Goal: Find specific page/section: Find specific page/section

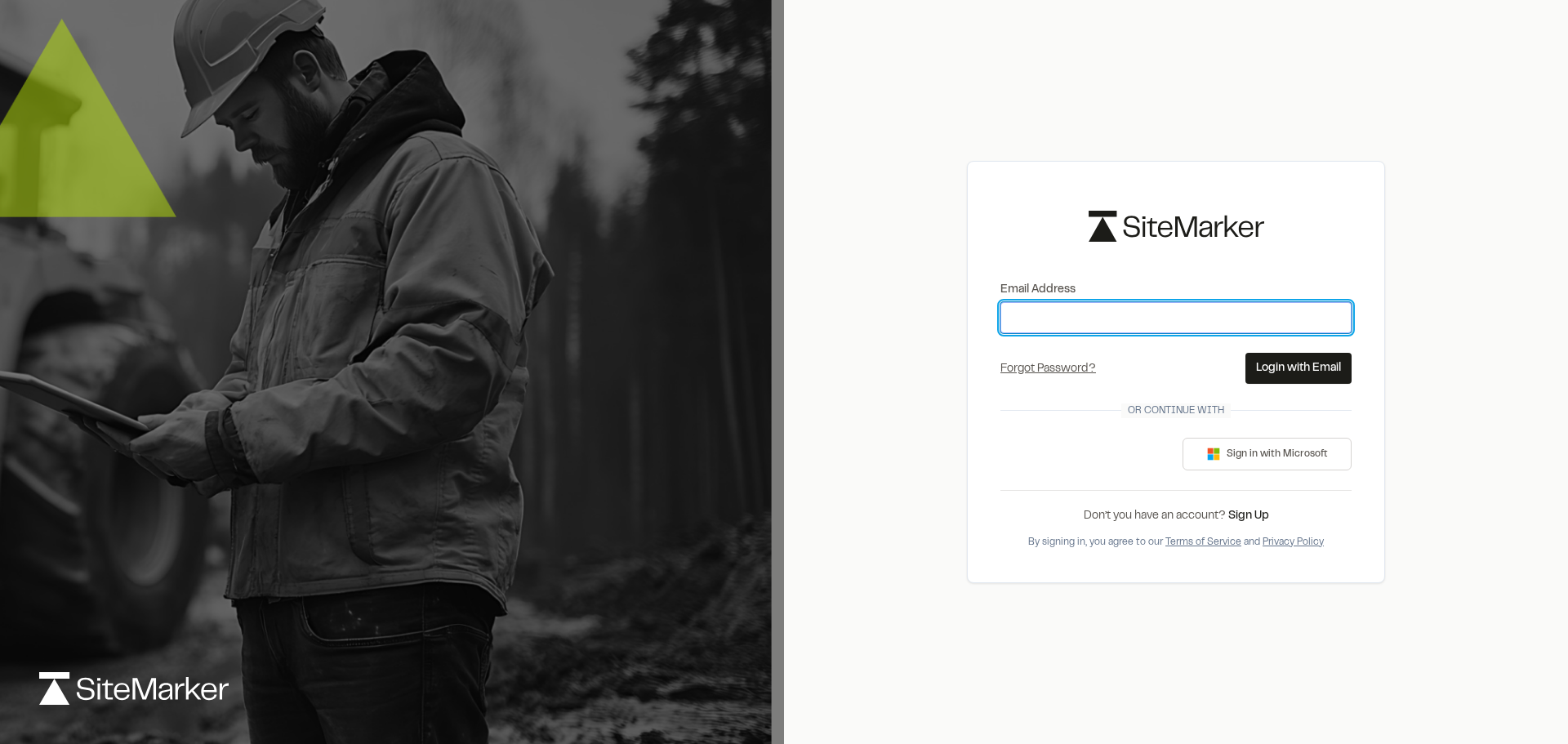
click at [1057, 315] on input "Email Address" at bounding box center [1176, 317] width 351 height 31
type input "**********"
click at [1304, 367] on button "Login with Email" at bounding box center [1299, 368] width 106 height 31
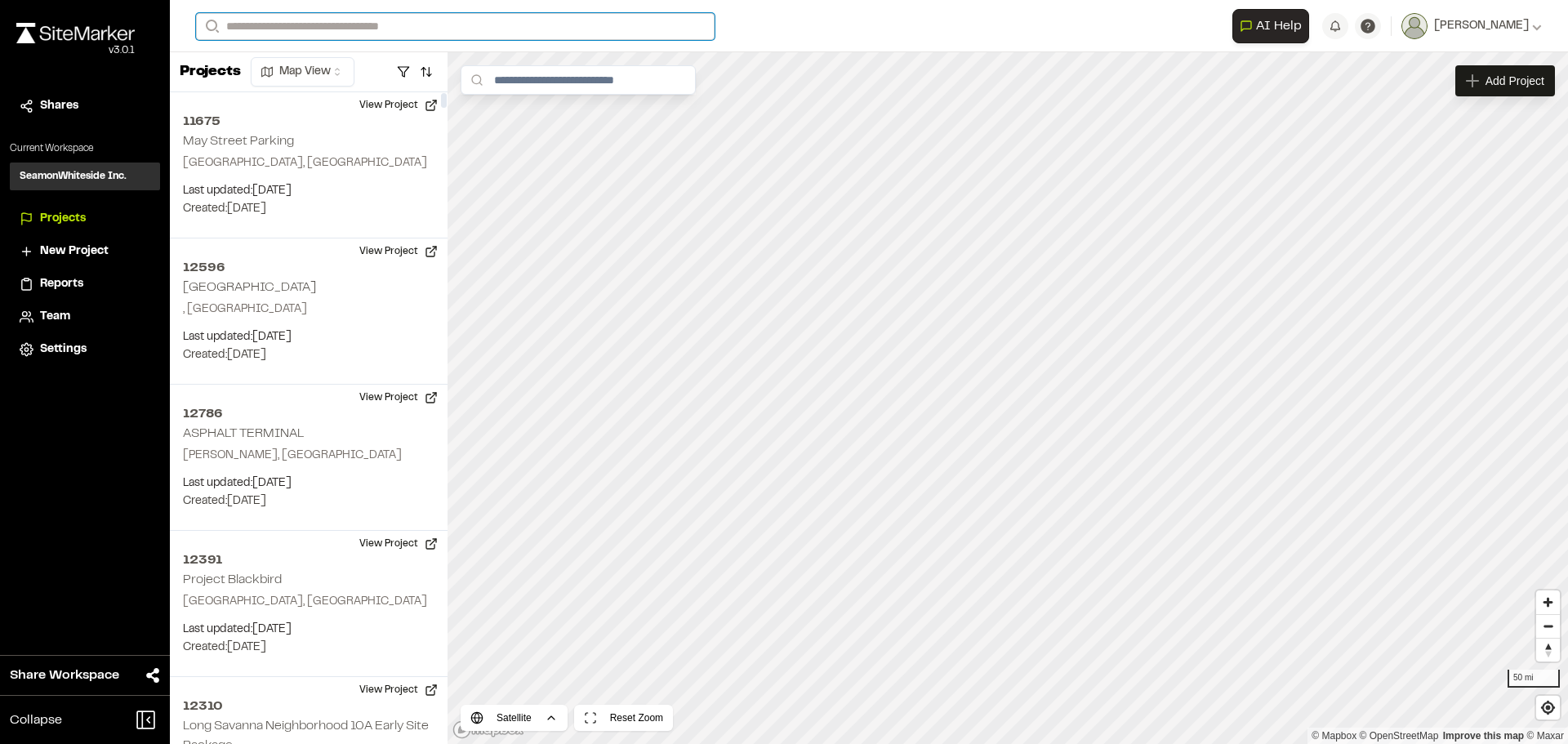
click at [286, 25] on input "Search" at bounding box center [455, 27] width 518 height 27
type input "*****"
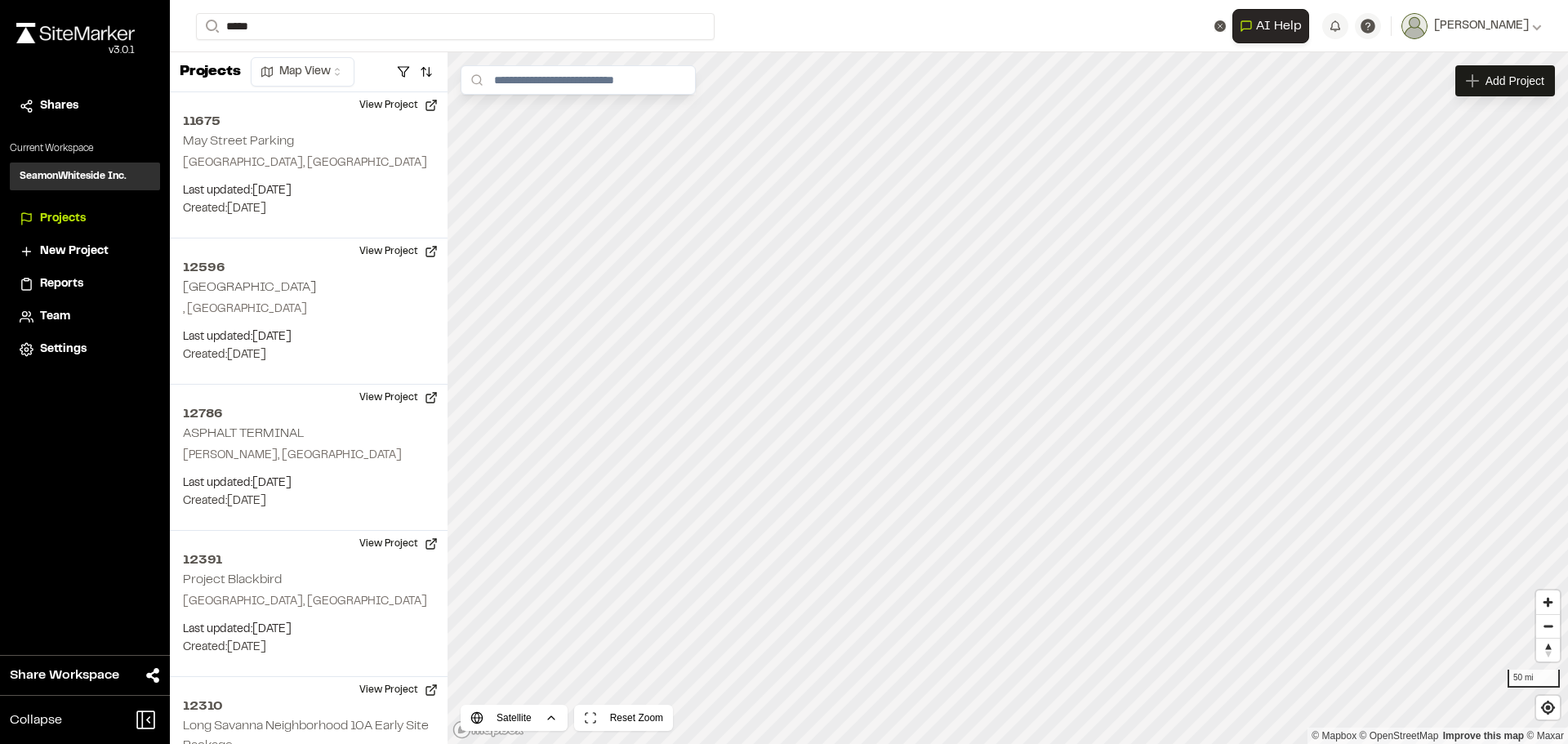
click at [263, 62] on p "12302 Acts [PERSON_NAME]" at bounding box center [326, 65] width 240 height 20
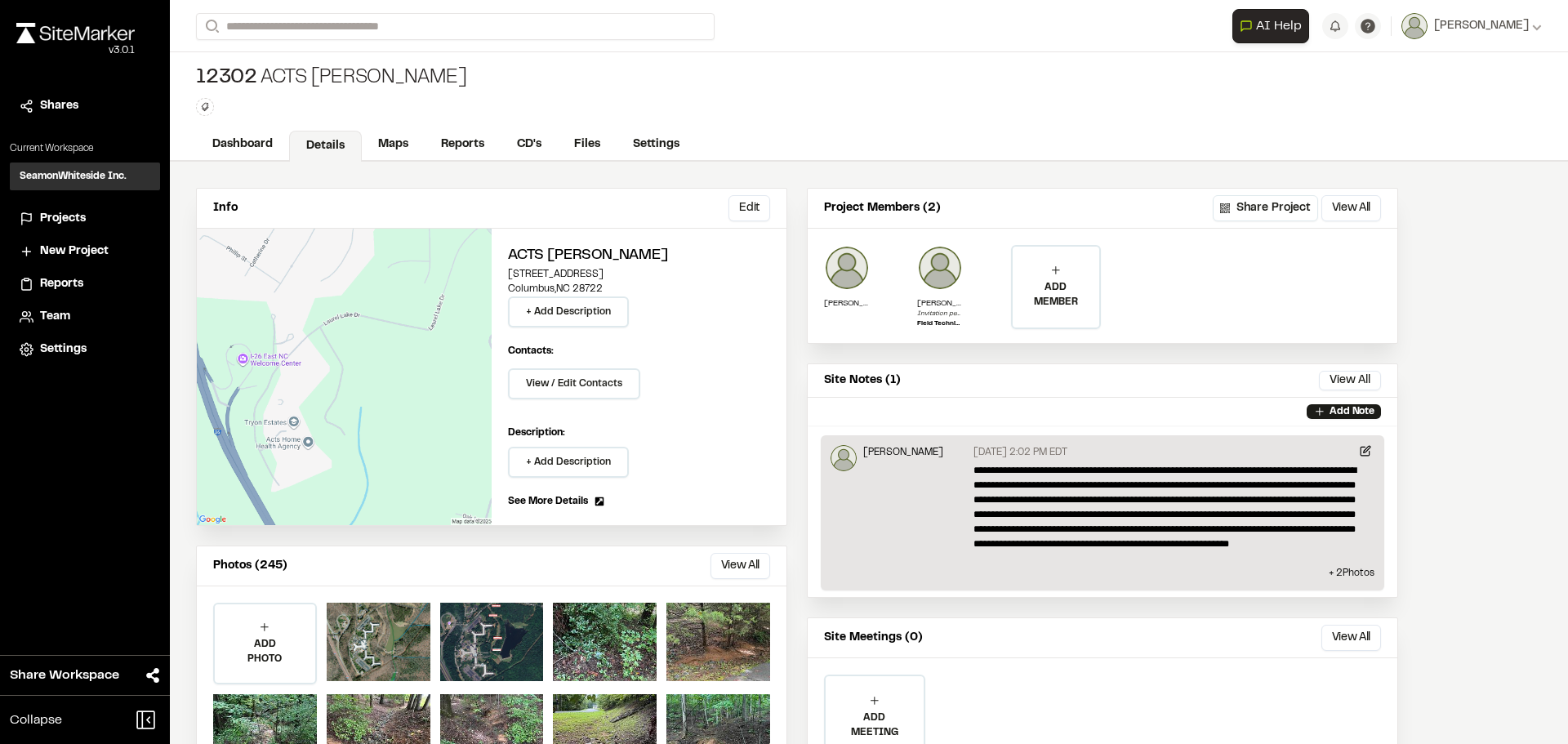
scroll to position [79, 0]
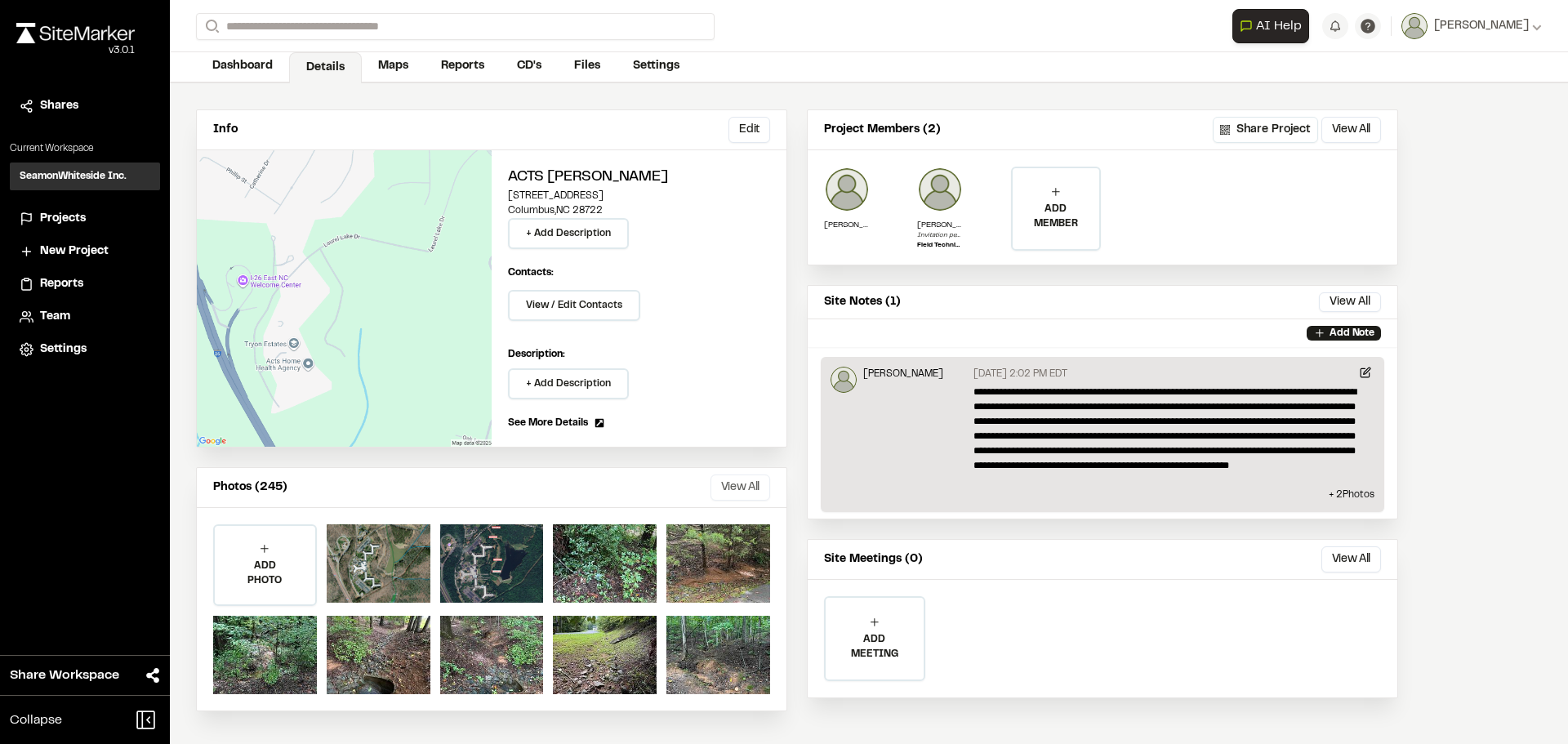
click at [754, 487] on button "View All" at bounding box center [740, 487] width 60 height 26
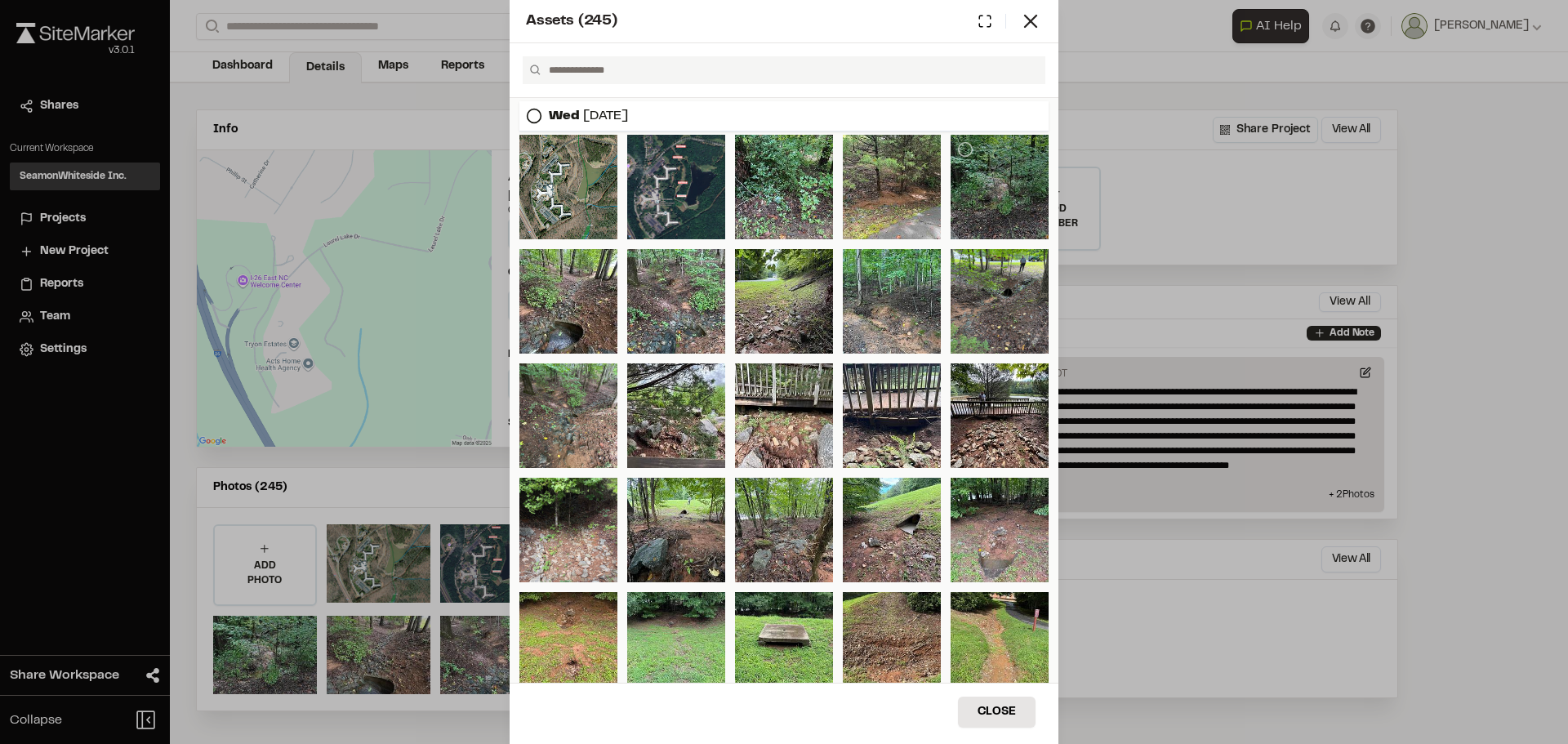
click at [989, 211] on div at bounding box center [1000, 187] width 98 height 105
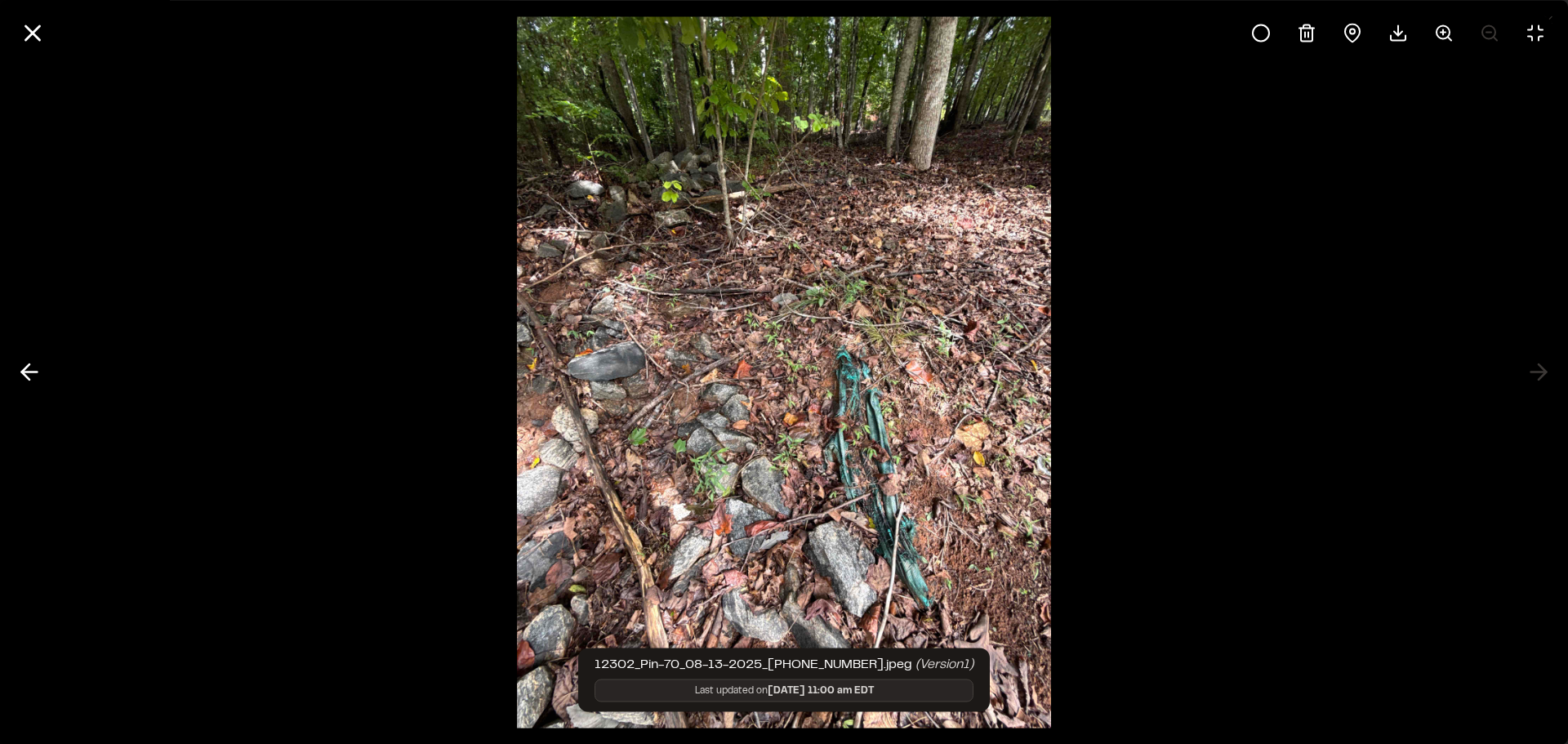
click at [1246, 315] on div at bounding box center [784, 372] width 1568 height 744
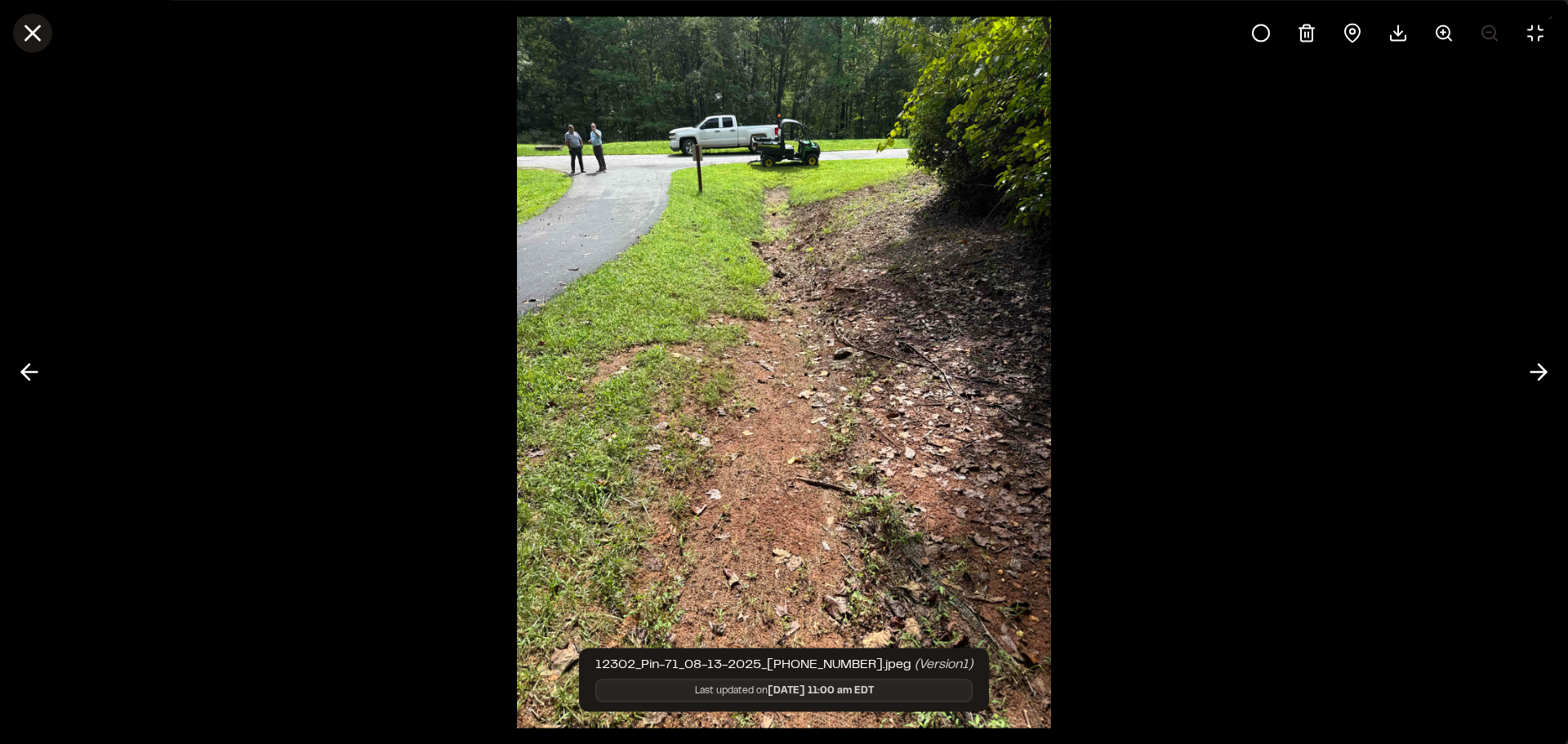
click at [47, 24] on button at bounding box center [33, 33] width 39 height 39
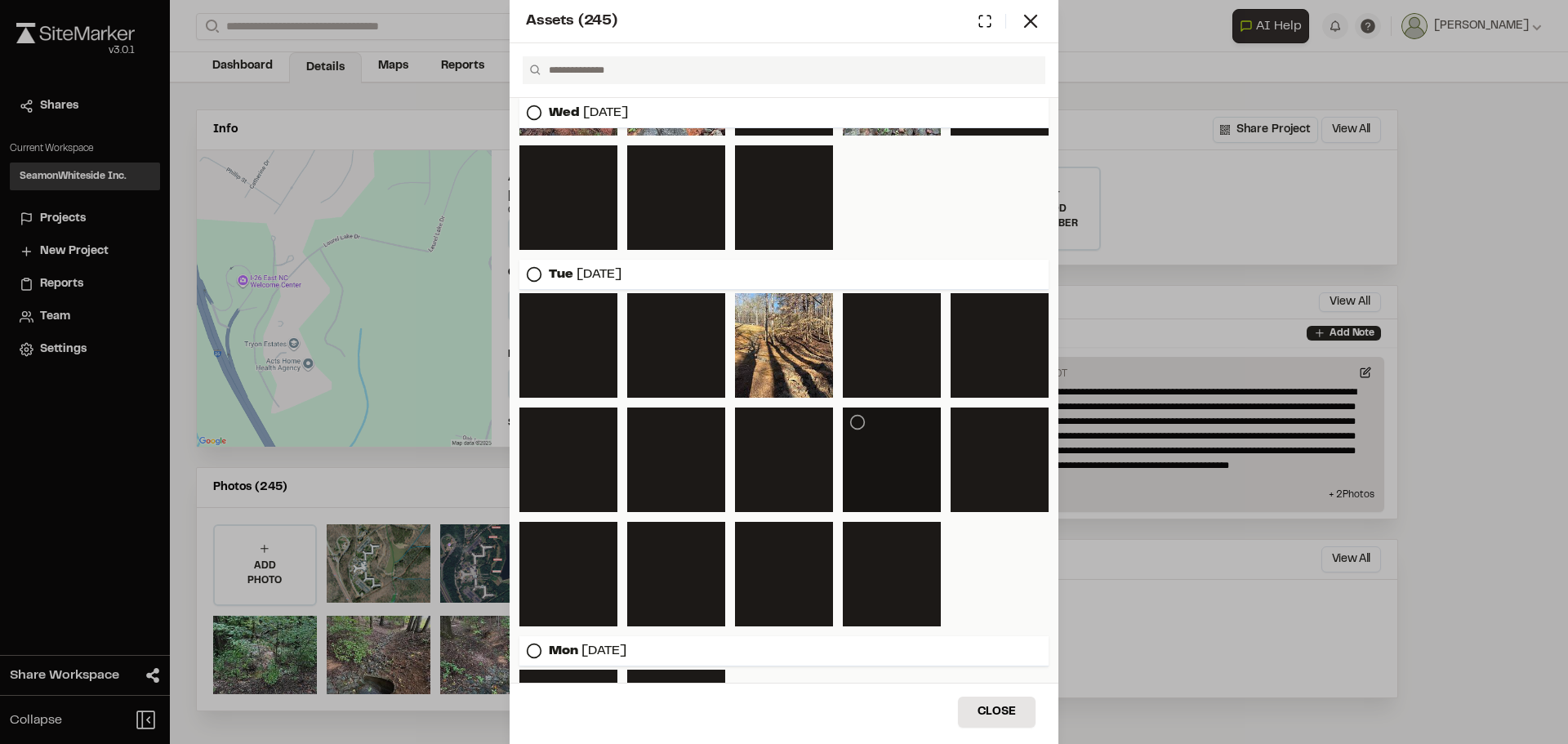
scroll to position [1361, 0]
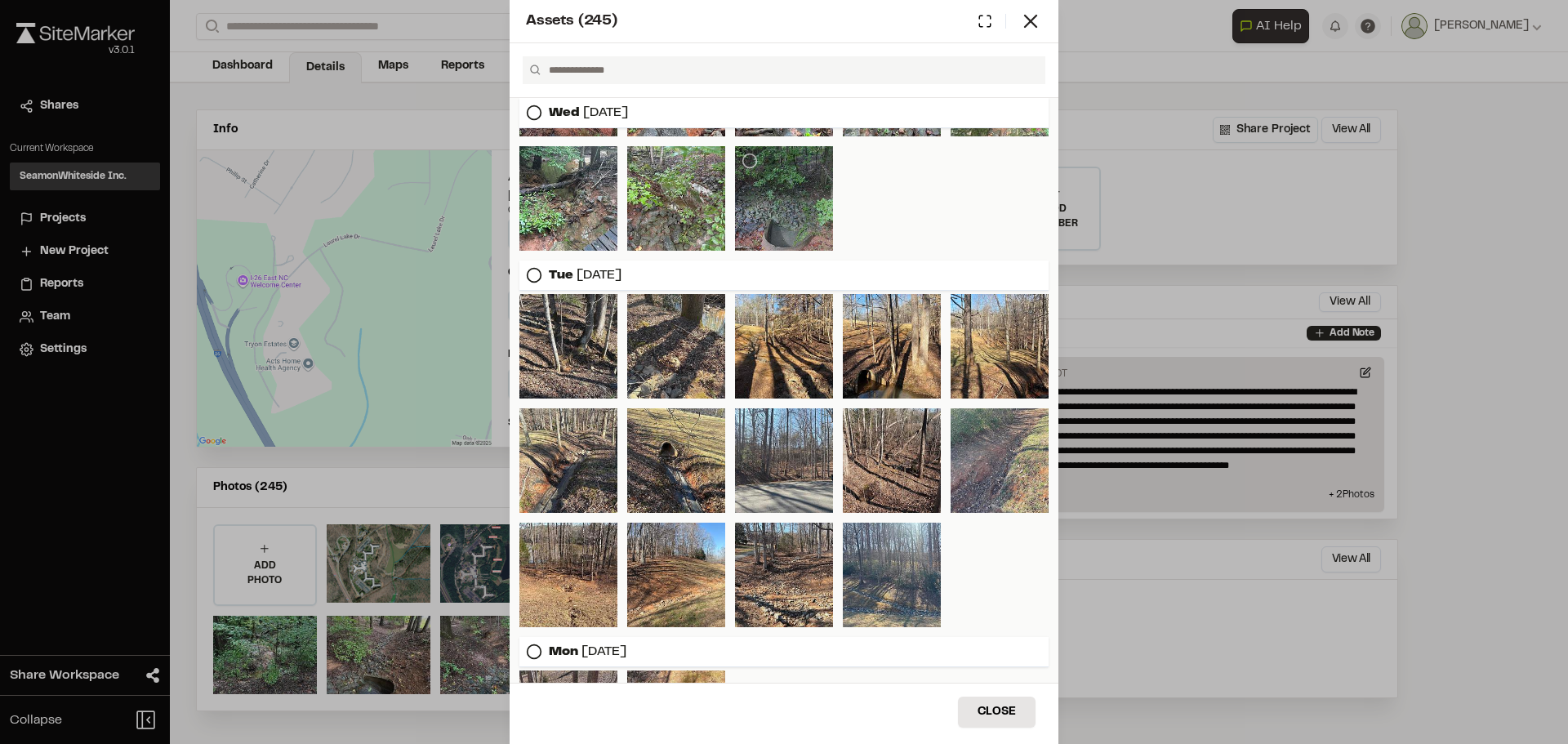
click at [793, 239] on div at bounding box center [784, 199] width 98 height 105
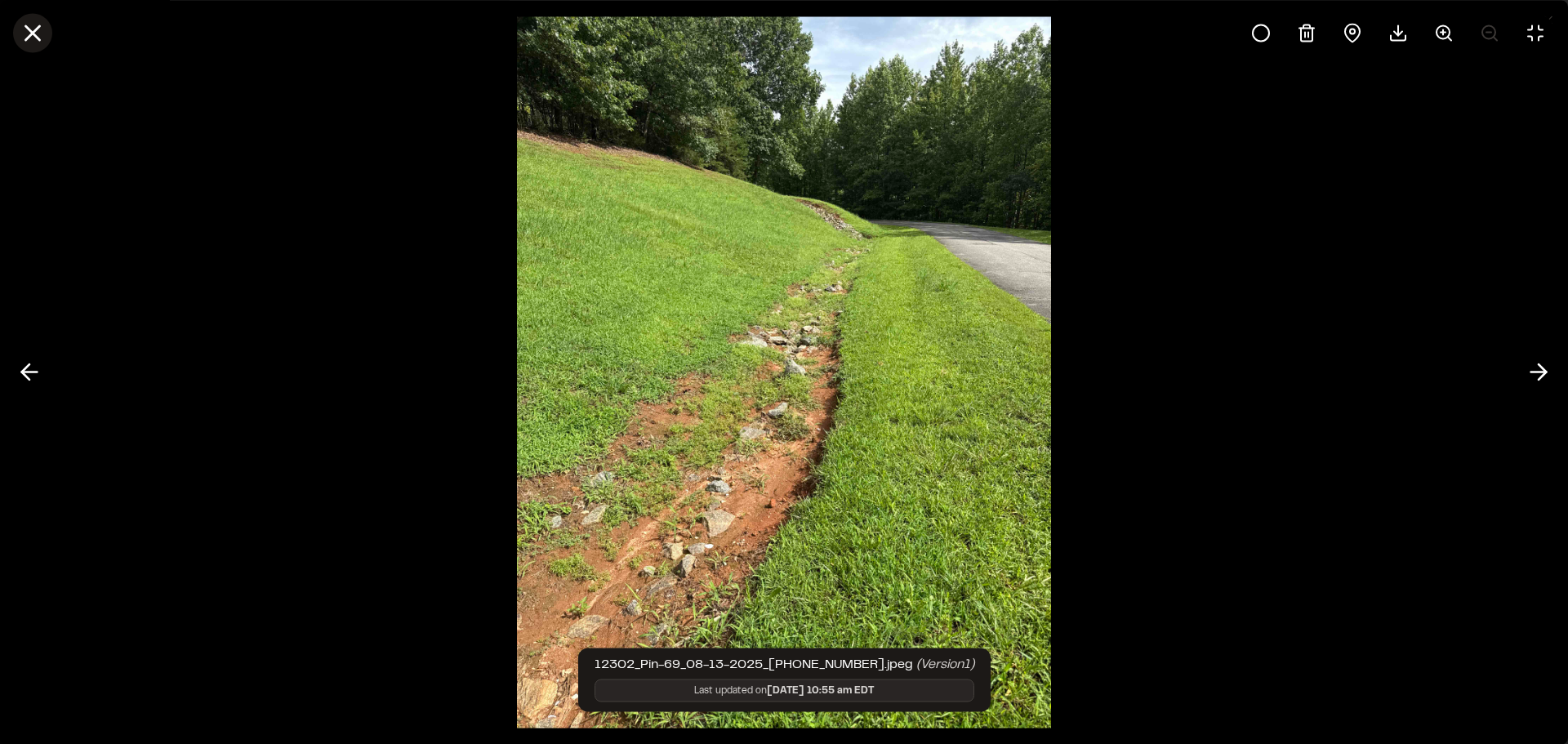
click at [29, 28] on line at bounding box center [33, 33] width 14 height 14
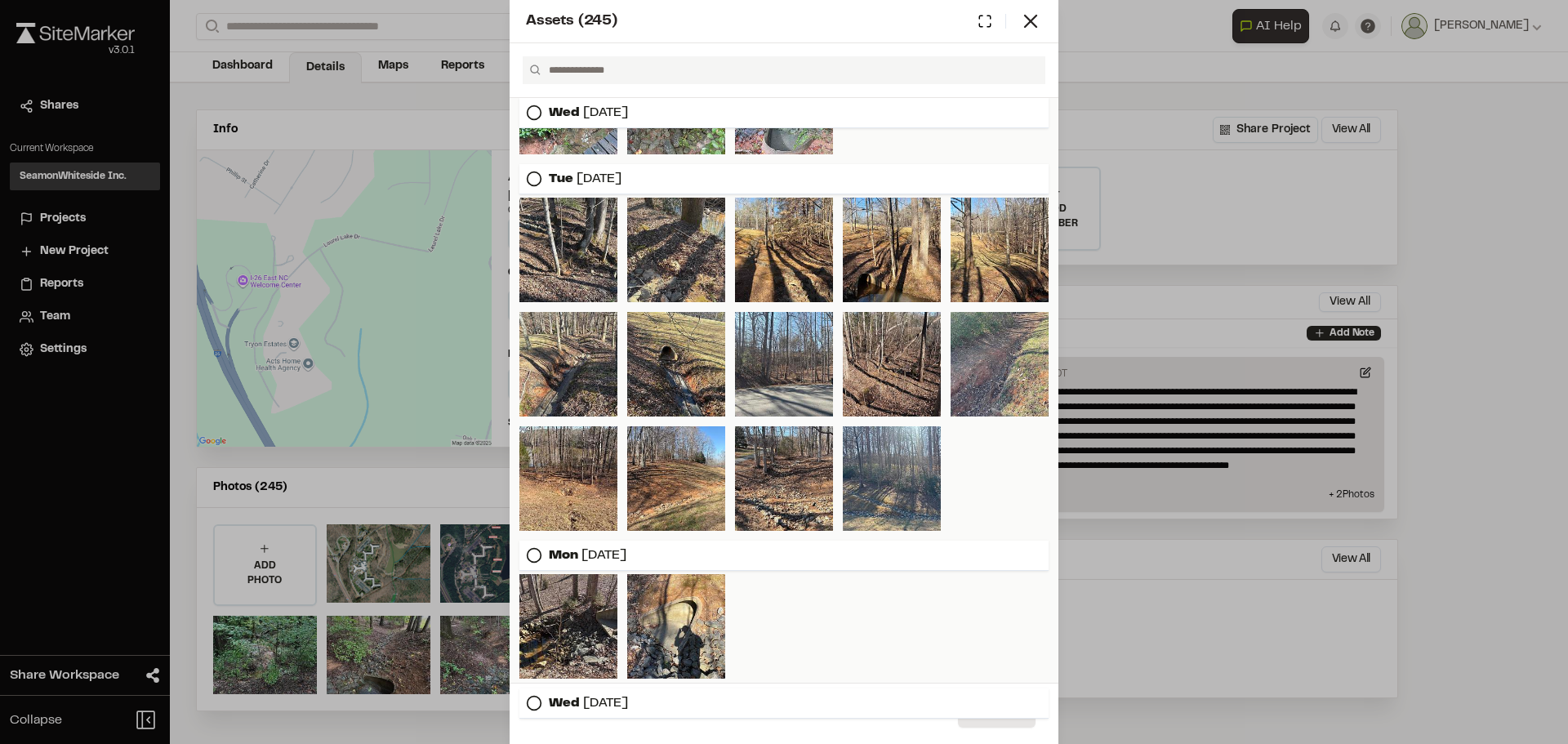
scroll to position [1443, 0]
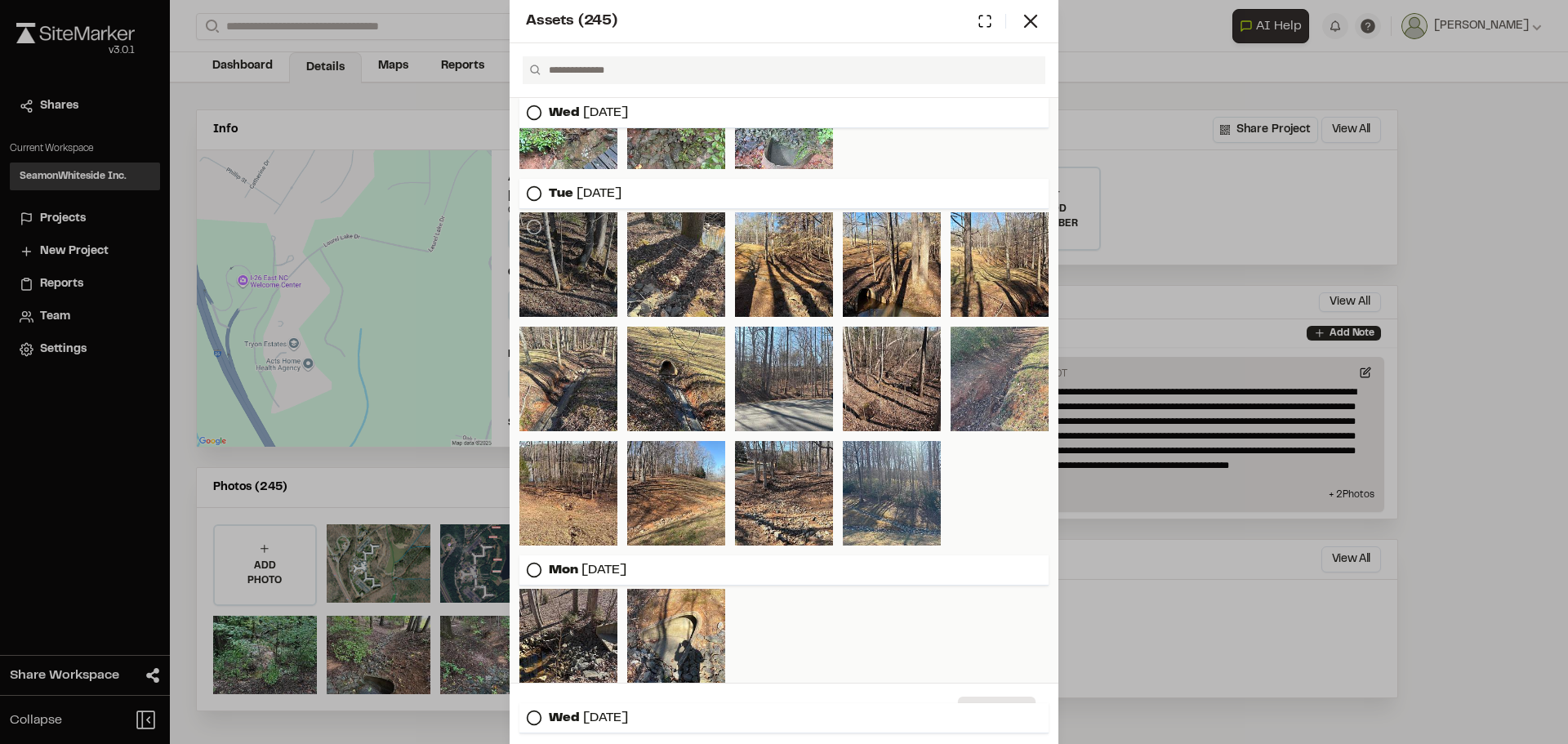
click at [581, 248] on div at bounding box center [569, 265] width 98 height 105
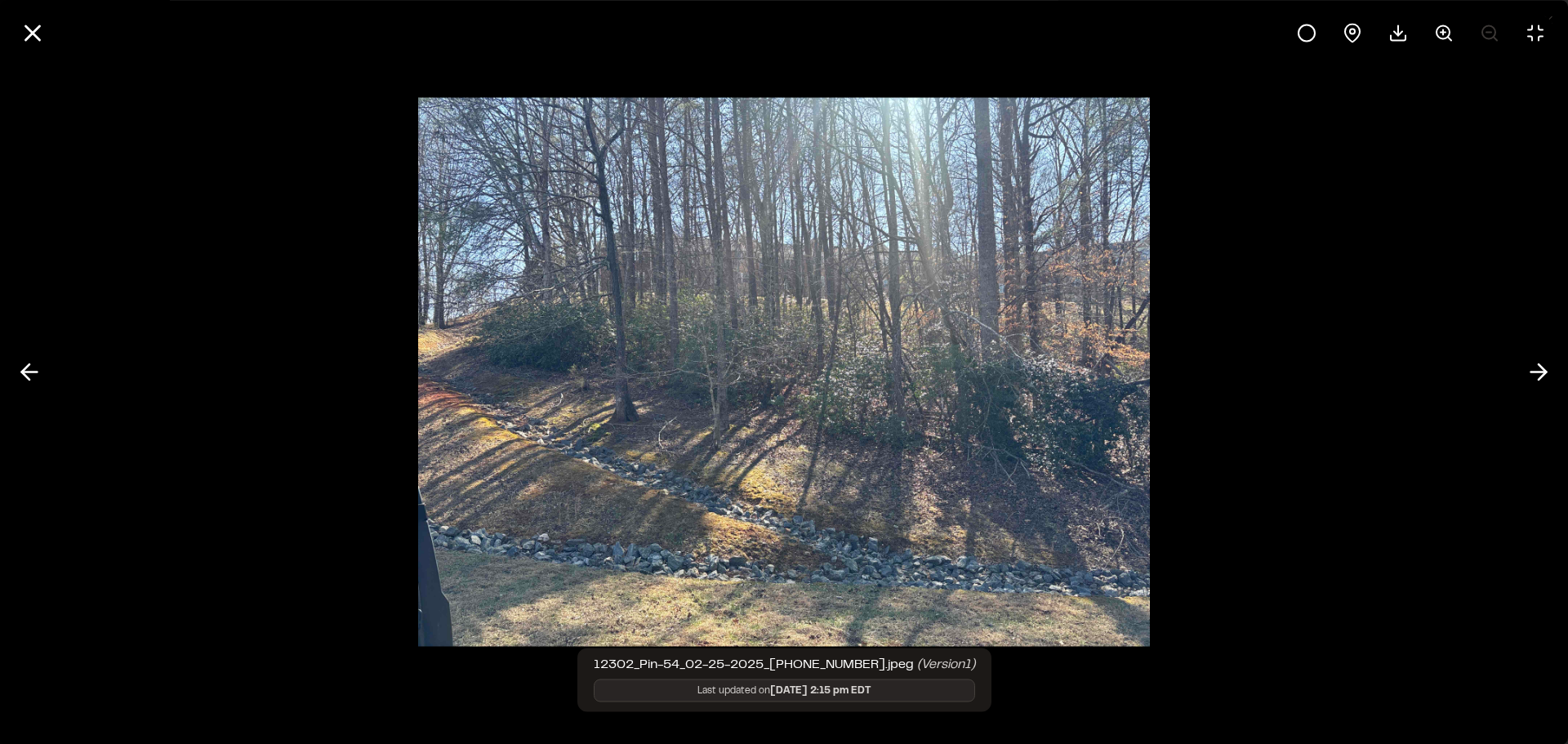
click at [1420, 187] on div at bounding box center [784, 372] width 1568 height 744
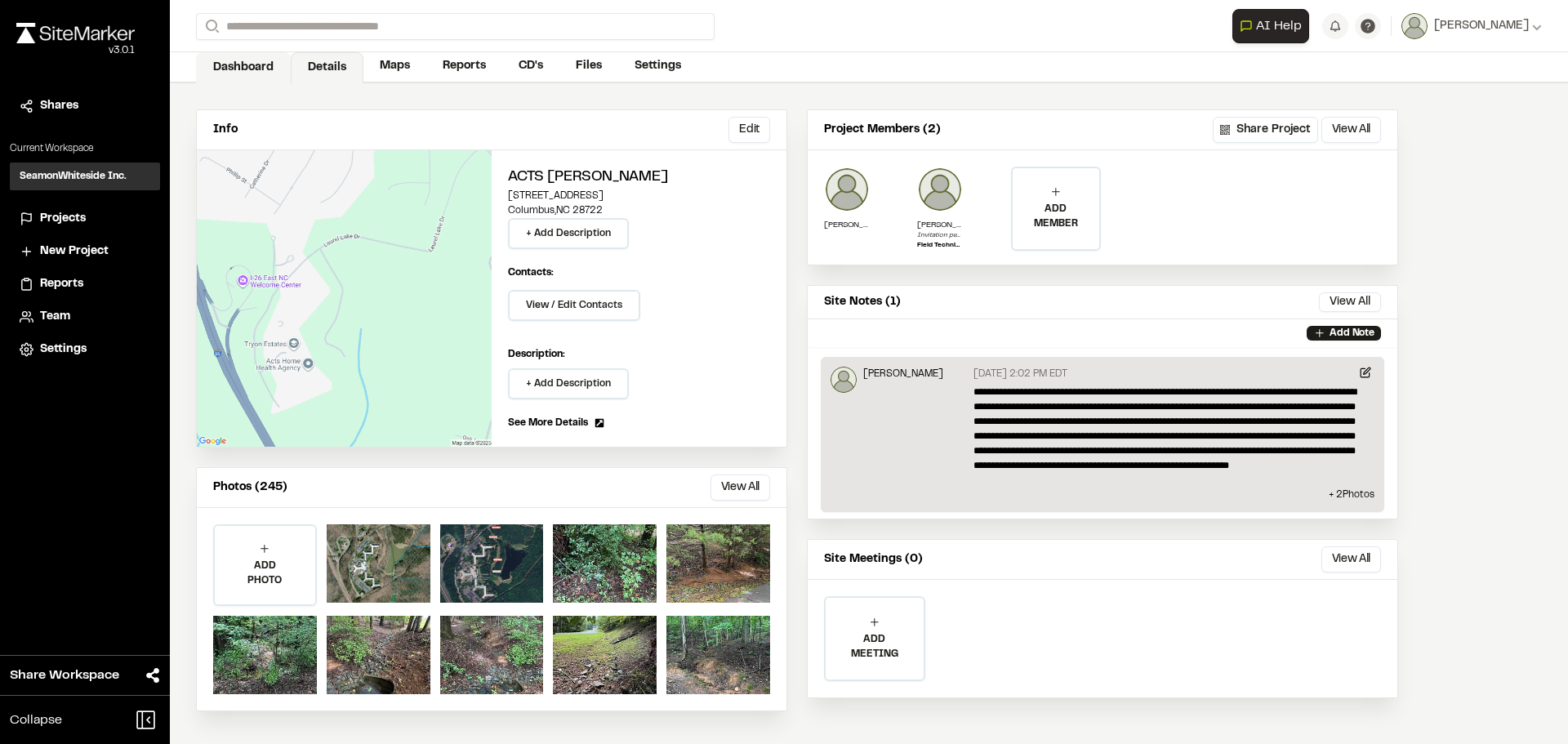
click at [248, 70] on link "Dashboard" at bounding box center [243, 67] width 95 height 31
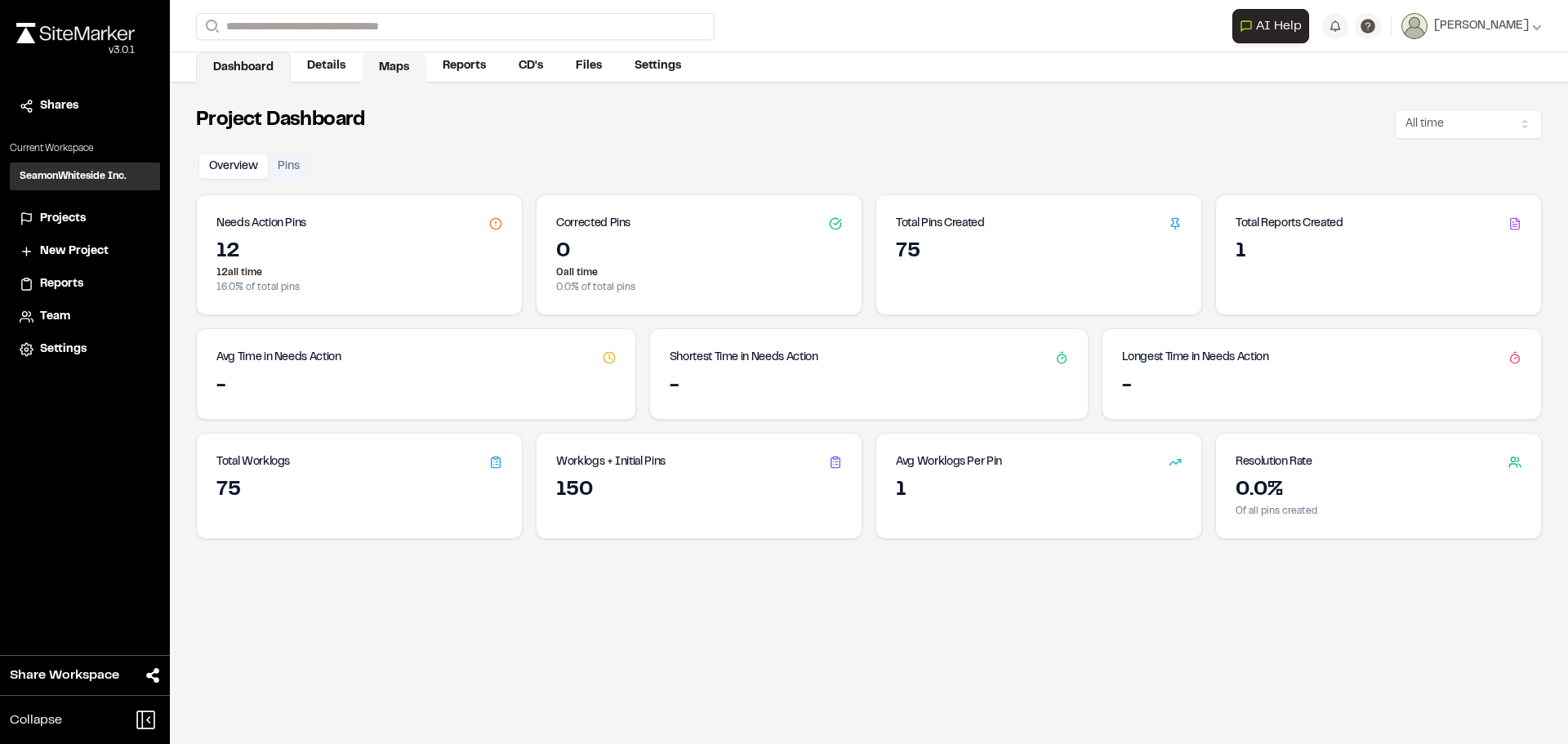
click at [394, 60] on link "Maps" at bounding box center [394, 67] width 64 height 31
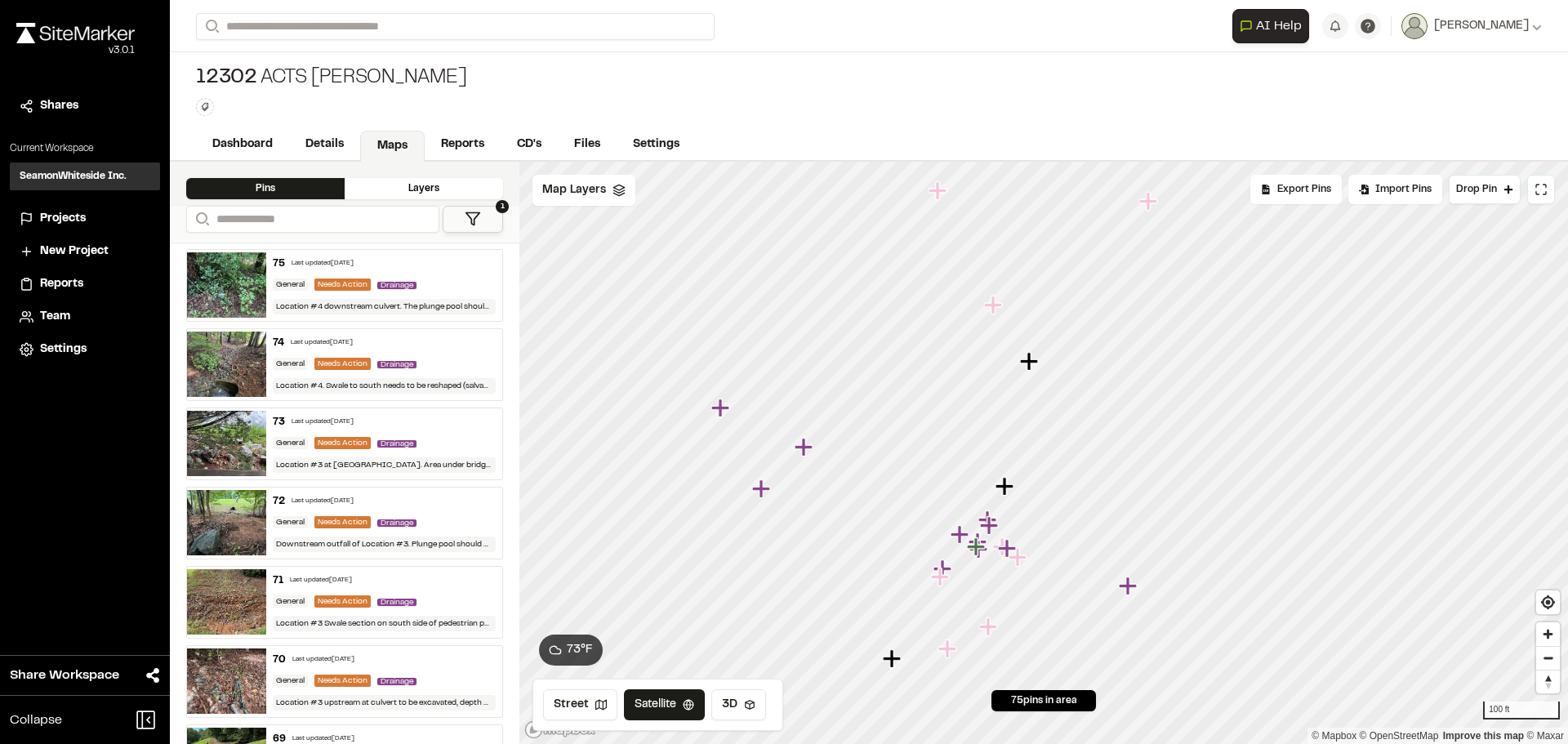
click at [467, 211] on icon at bounding box center [473, 219] width 16 height 16
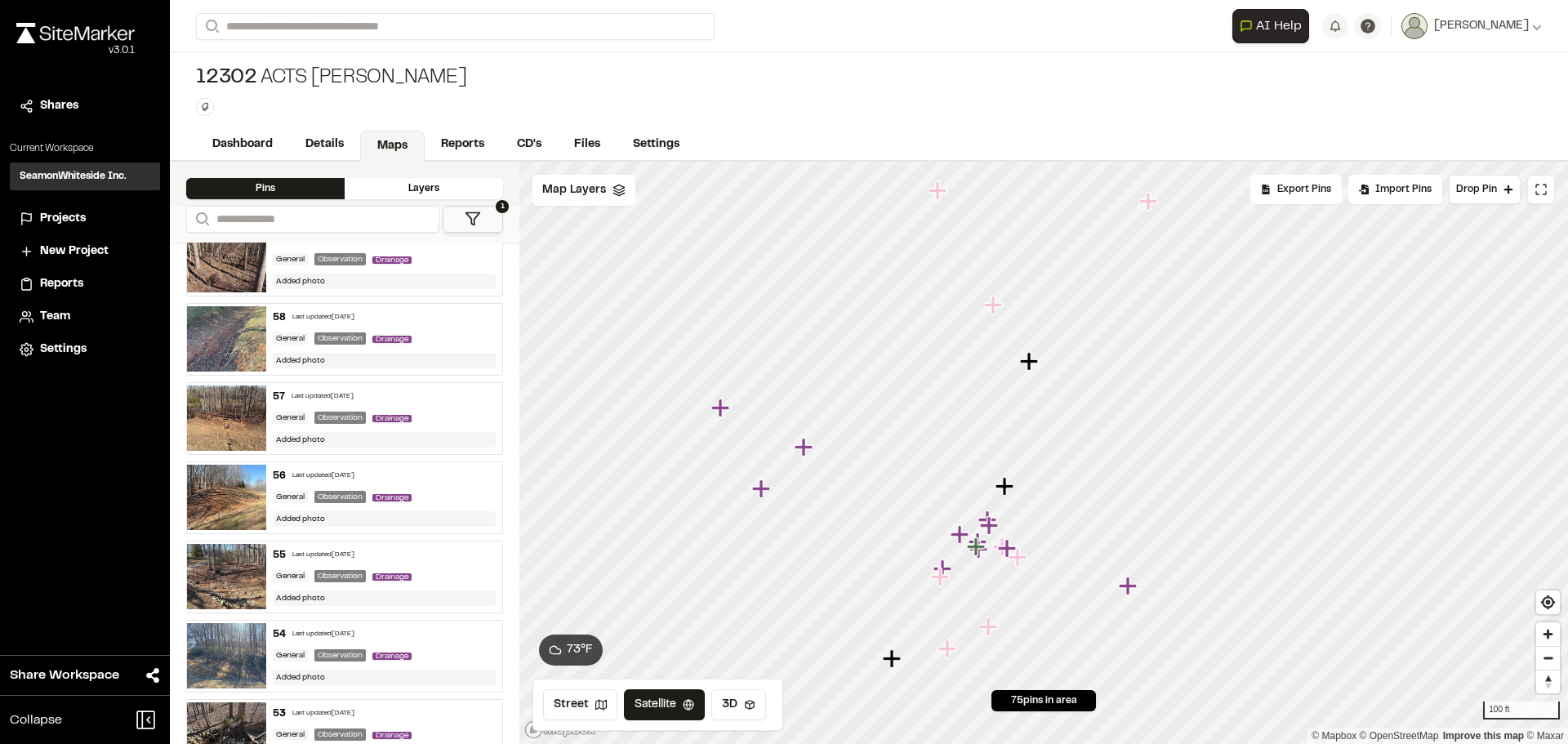
scroll to position [1307, 0]
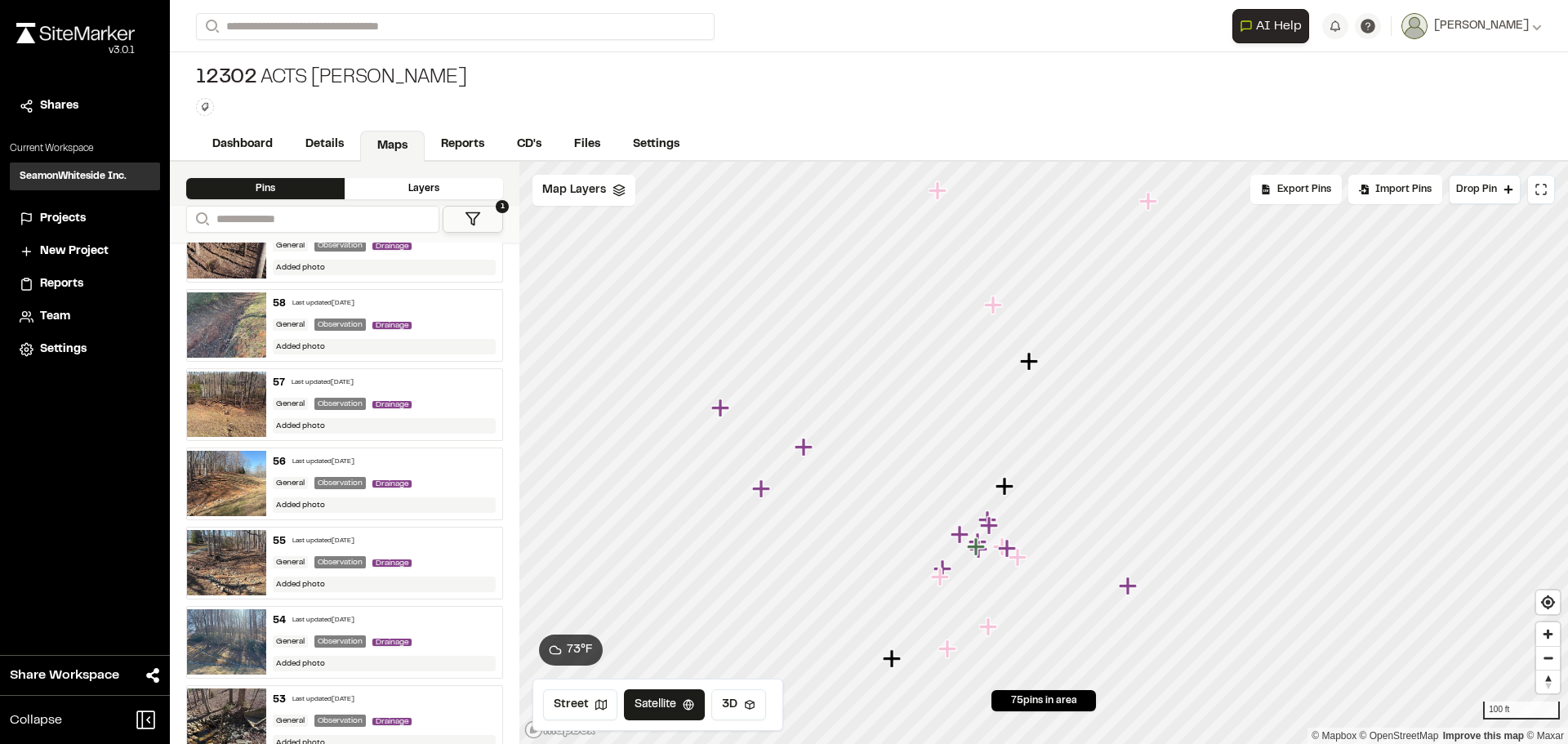
click at [331, 617] on div "Last updated [DATE]" at bounding box center [323, 621] width 62 height 10
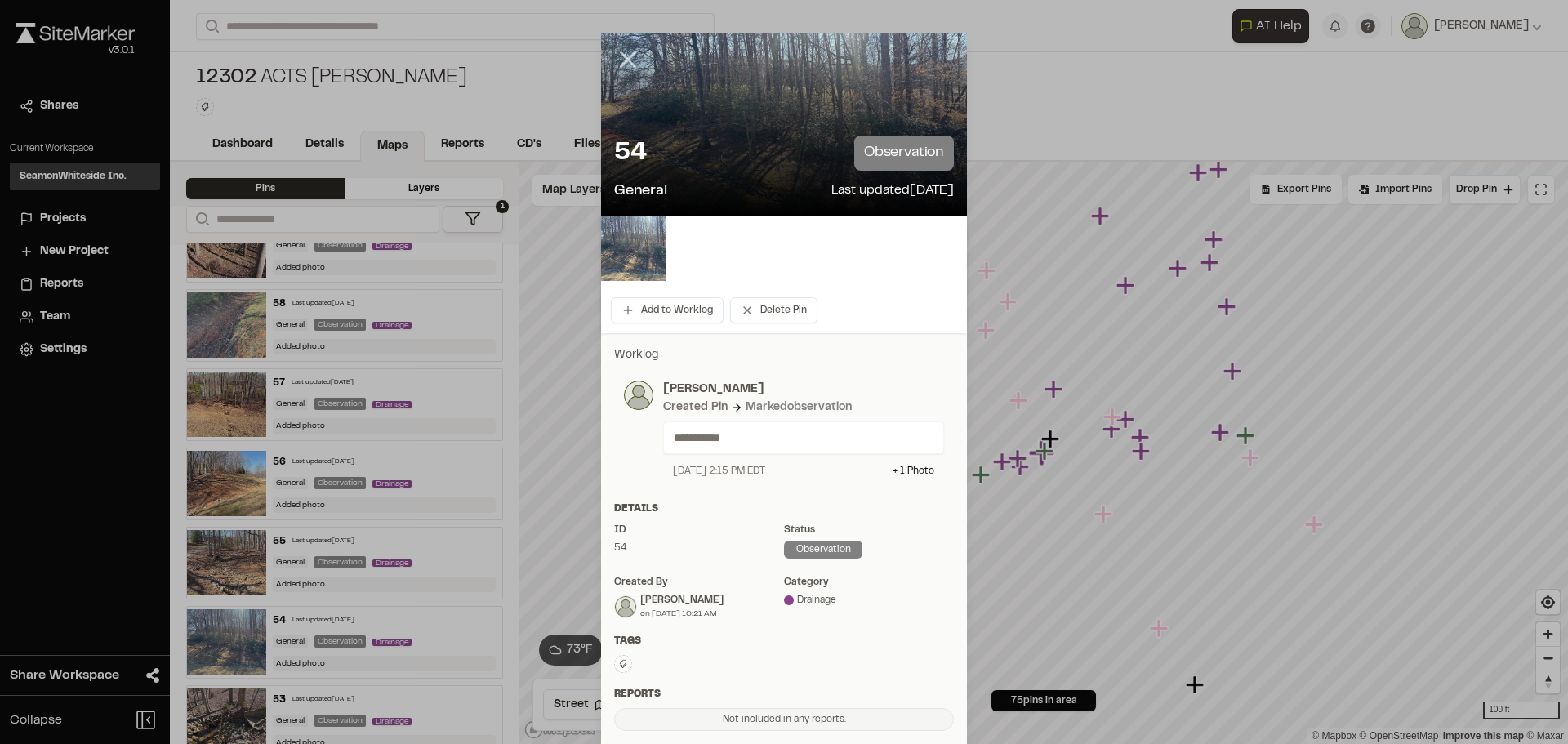
click at [630, 56] on icon at bounding box center [628, 59] width 28 height 28
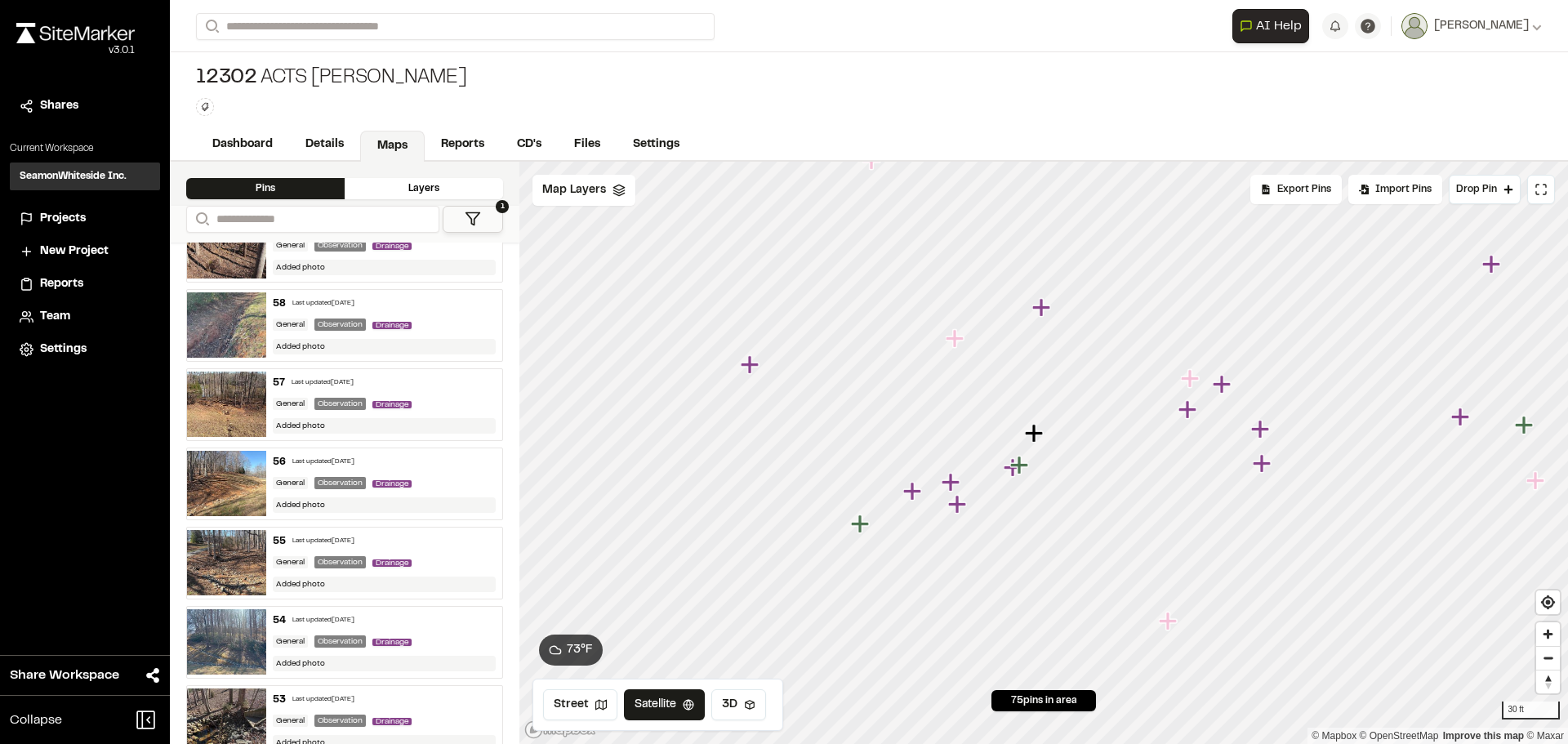
click at [1038, 432] on icon "Map marker" at bounding box center [1034, 433] width 18 height 18
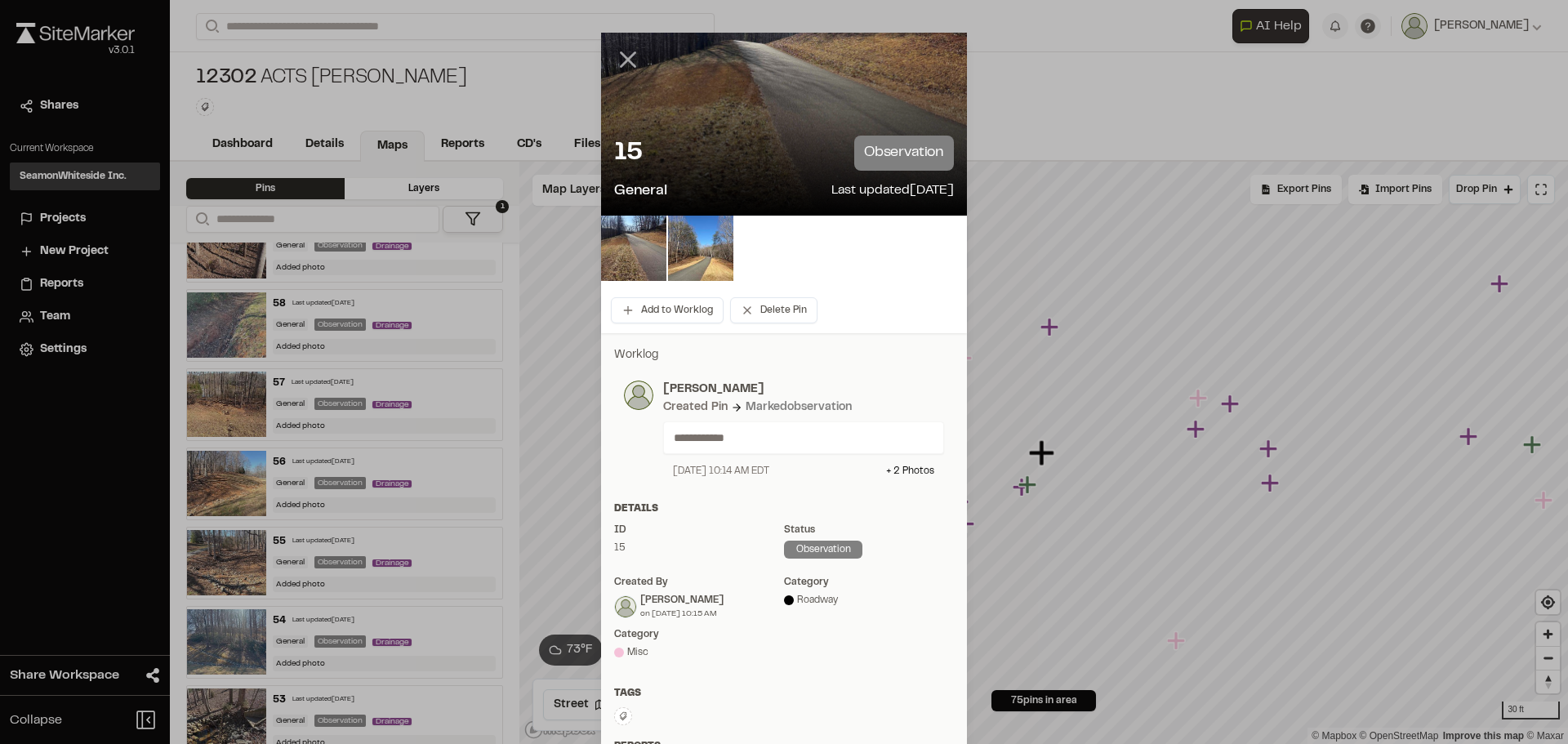
click at [621, 55] on line at bounding box center [628, 60] width 14 height 14
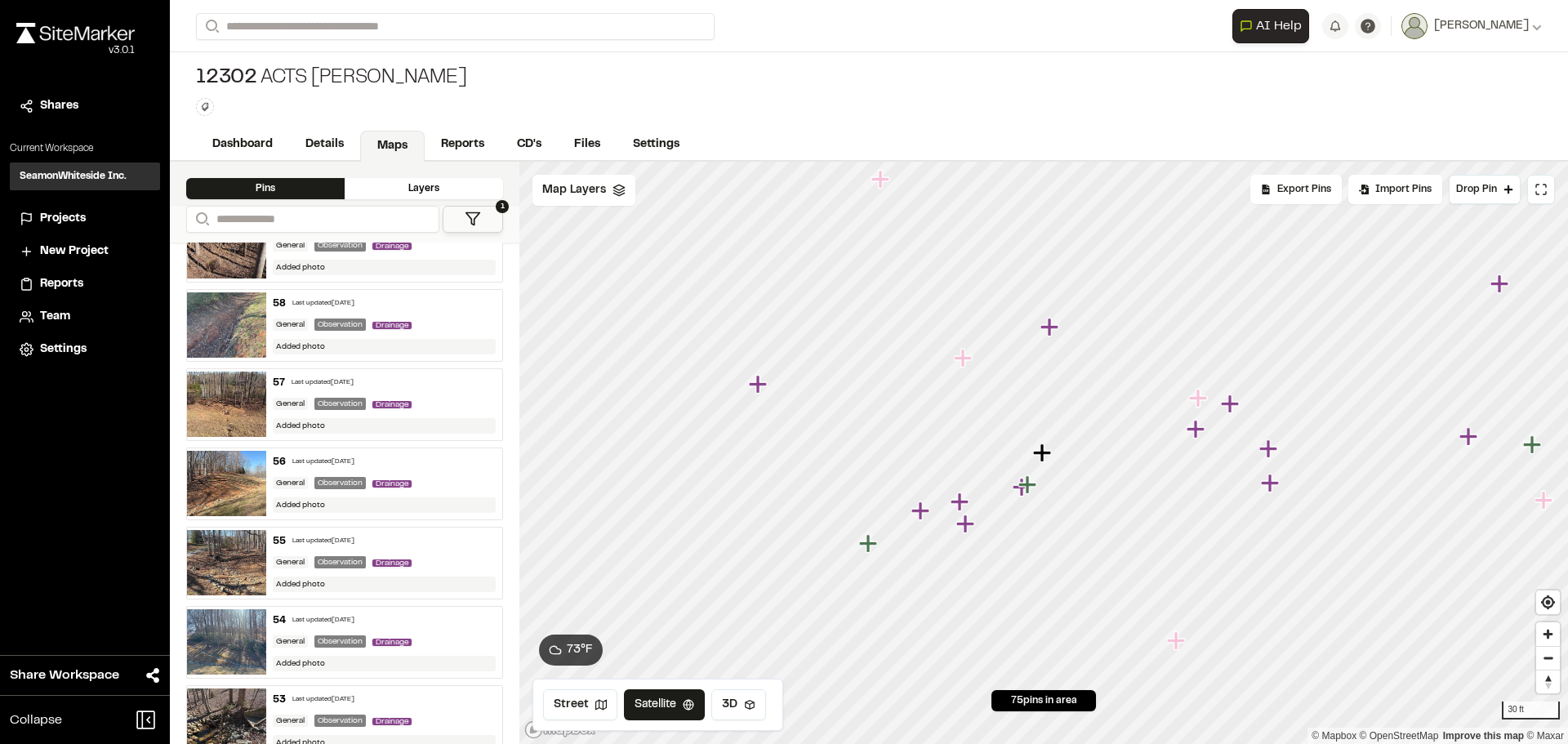
click at [965, 359] on icon "Map marker" at bounding box center [963, 358] width 18 height 18
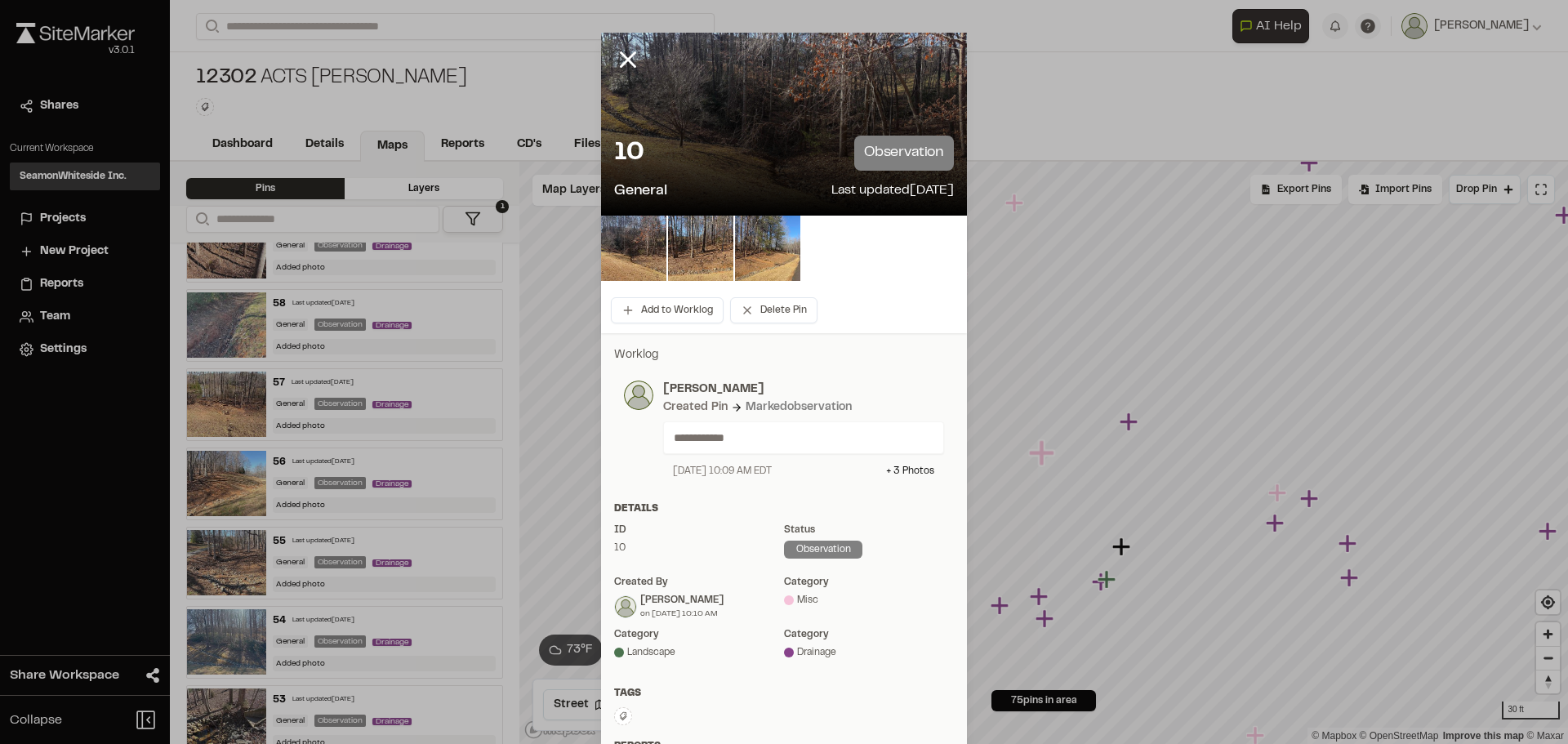
click at [628, 63] on icon at bounding box center [628, 59] width 28 height 28
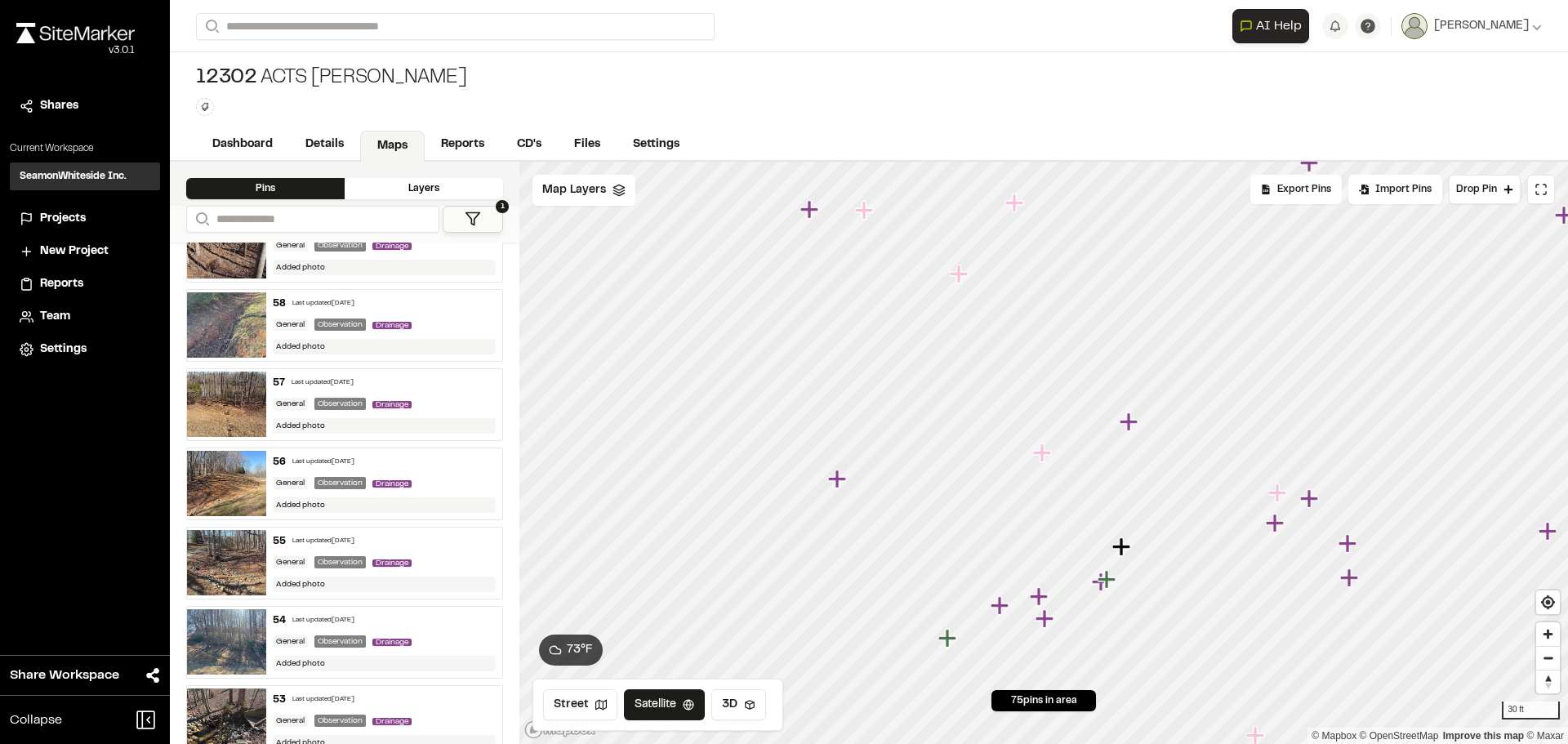
click at [325, 613] on div "54 Last updated [DATE]" at bounding box center [384, 621] width 223 height 14
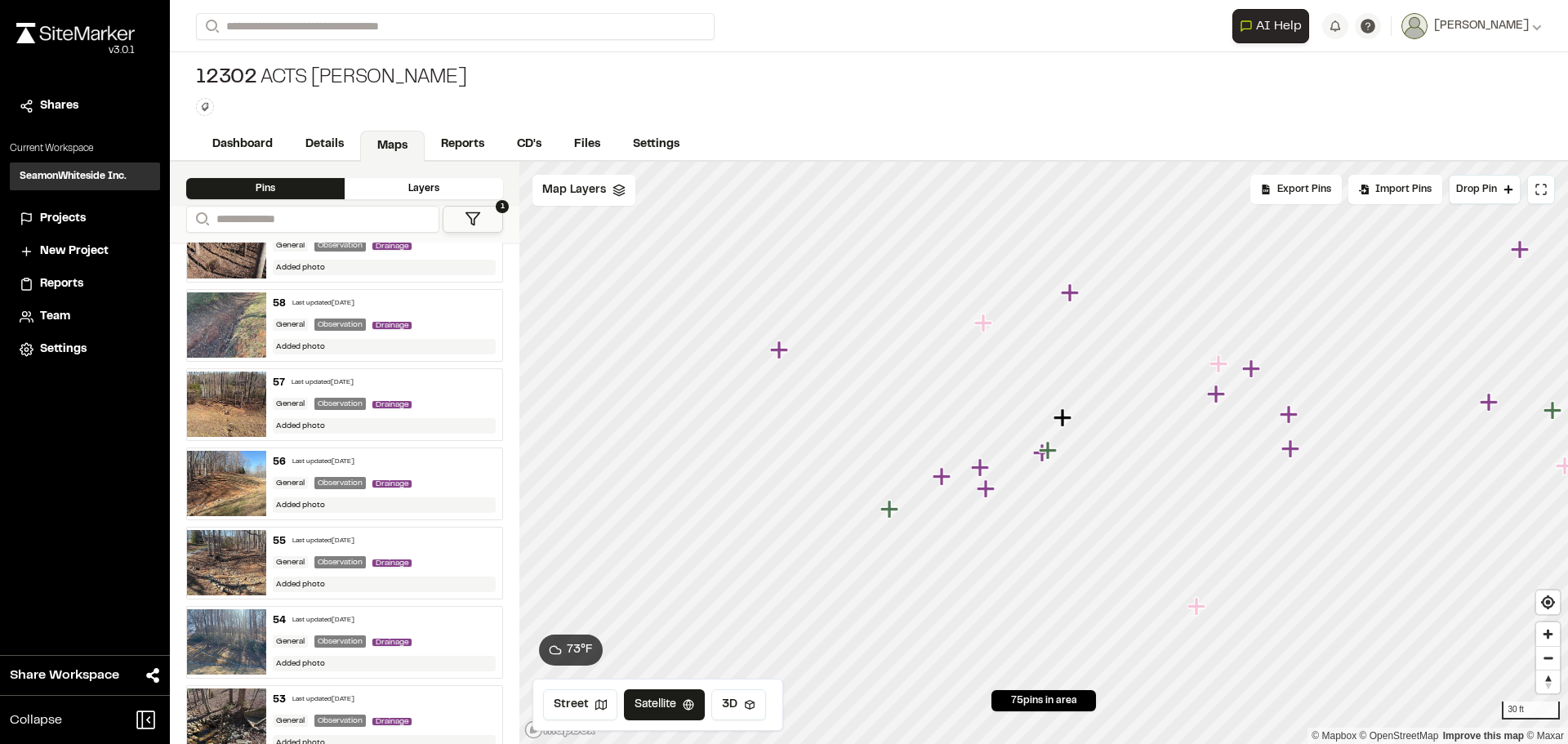
click at [781, 352] on icon "Map marker" at bounding box center [780, 350] width 18 height 18
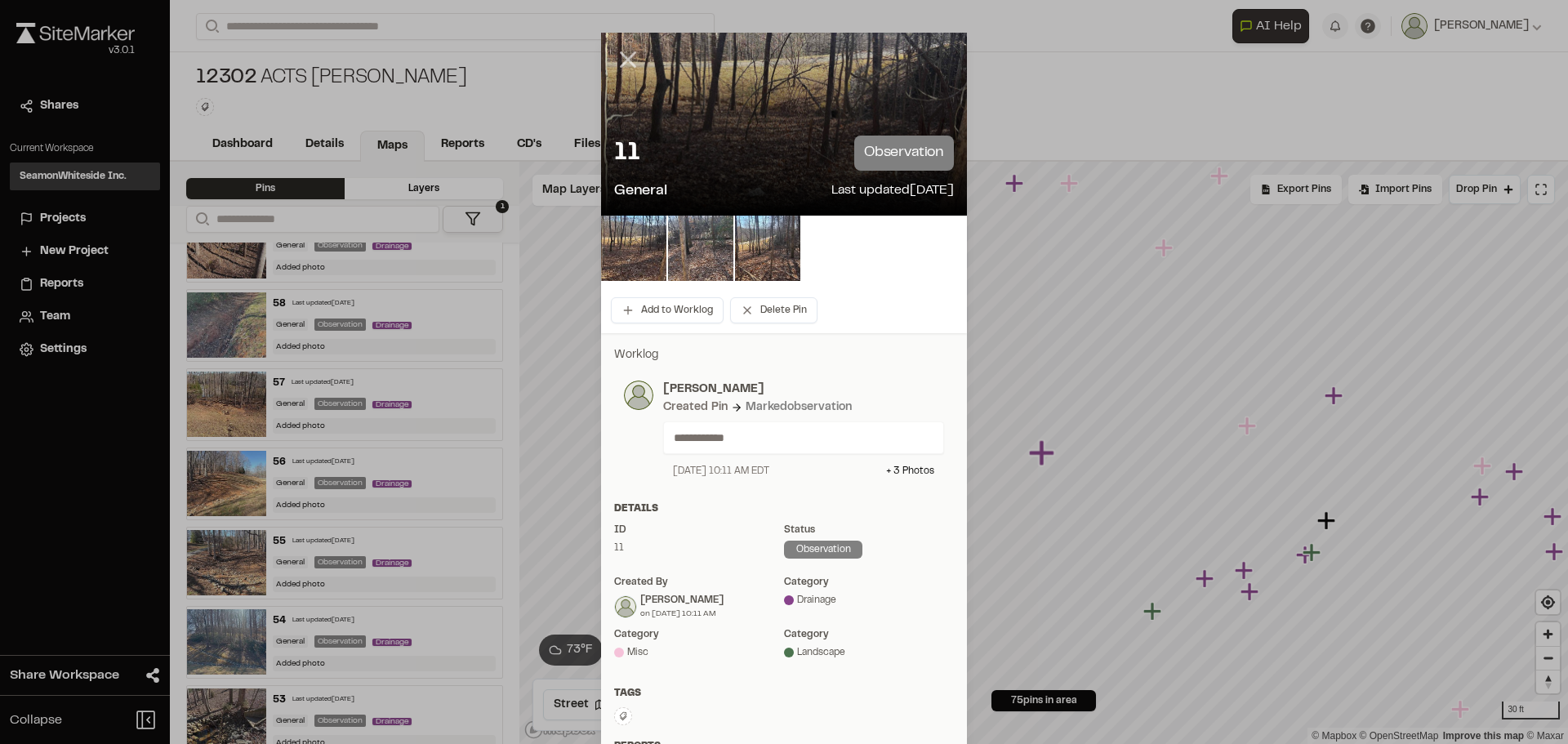
click at [625, 52] on icon at bounding box center [628, 59] width 28 height 28
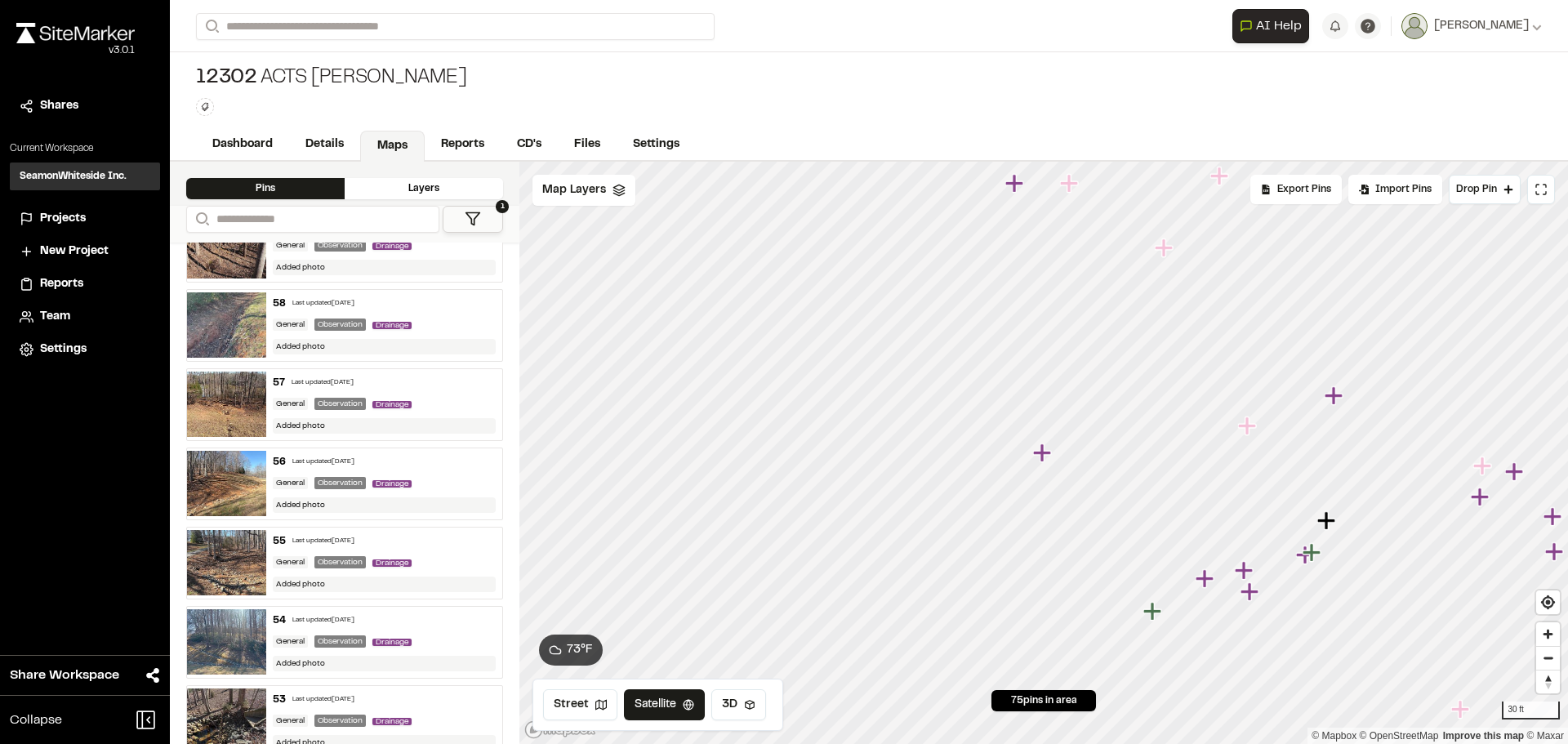
click at [1217, 580] on icon "Map marker" at bounding box center [1207, 579] width 21 height 21
click at [1081, 446] on icon "Map marker" at bounding box center [1081, 444] width 18 height 18
click at [1053, 481] on icon "Map marker" at bounding box center [1050, 475] width 21 height 21
click at [1092, 414] on icon "Map marker" at bounding box center [1099, 416] width 18 height 18
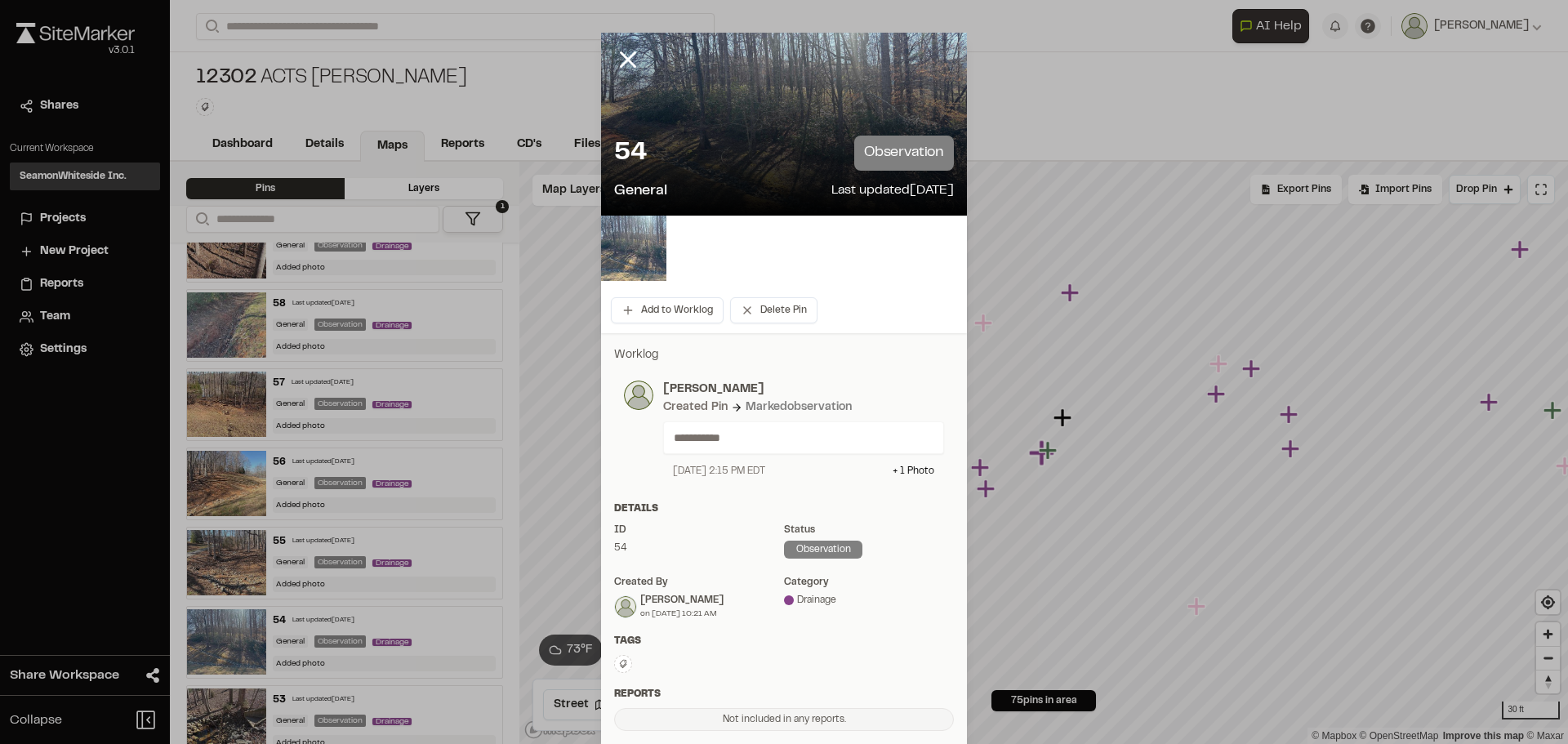
click at [696, 125] on div "54 observation General Last updated [DATE]" at bounding box center [784, 169] width 366 height 93
click at [621, 55] on icon at bounding box center [628, 59] width 28 height 28
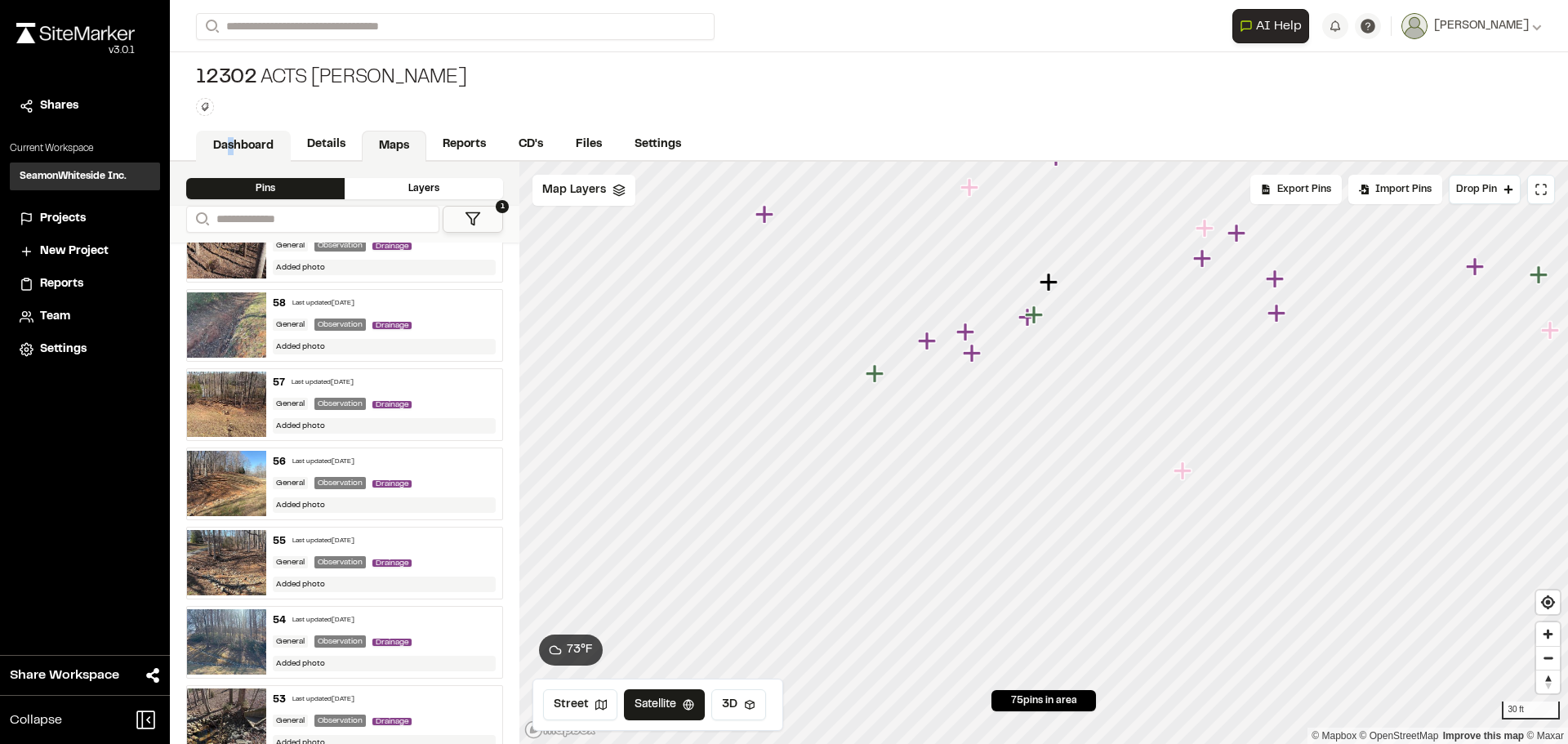
click at [231, 140] on link "Dashboard" at bounding box center [243, 146] width 95 height 31
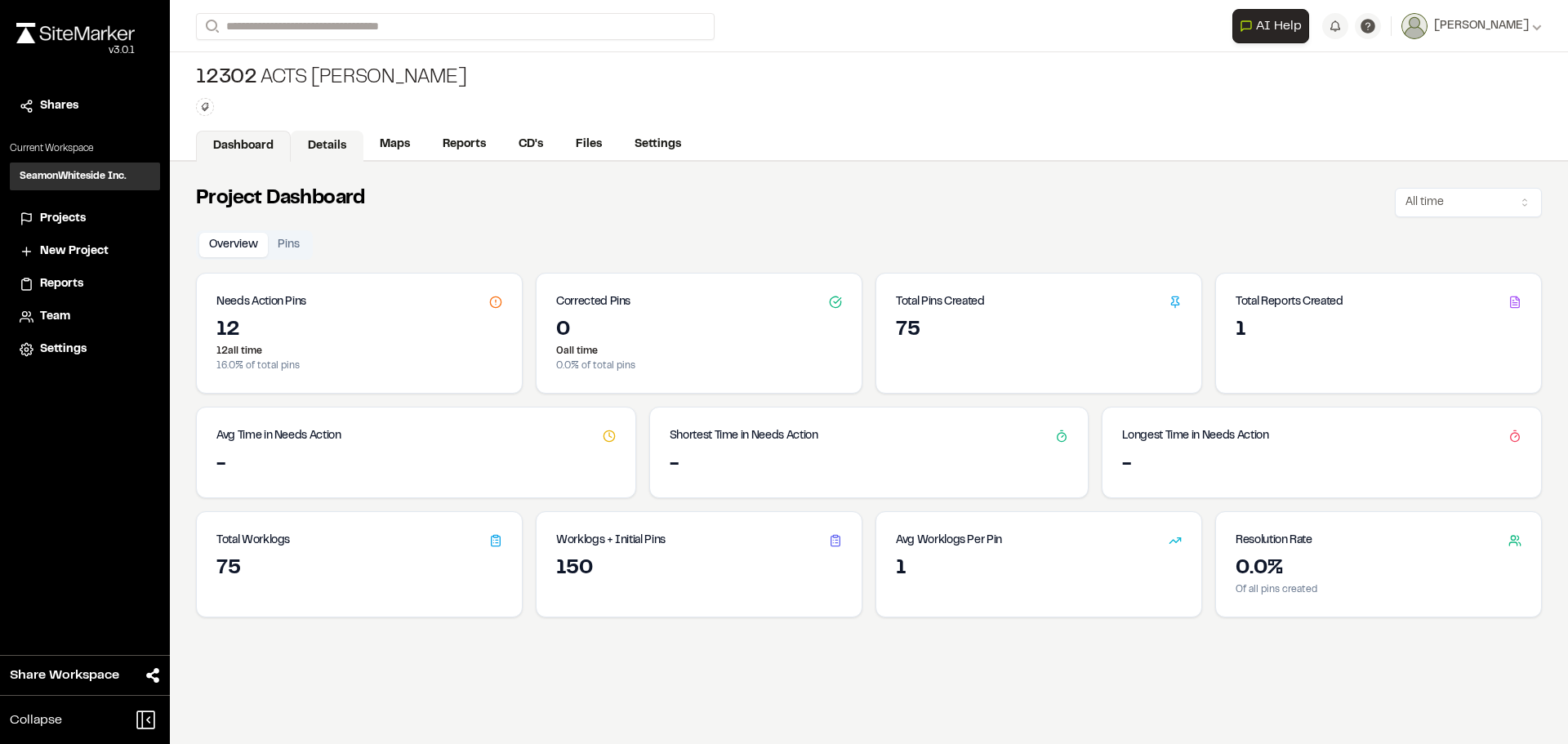
click at [327, 132] on link "Details" at bounding box center [326, 146] width 72 height 31
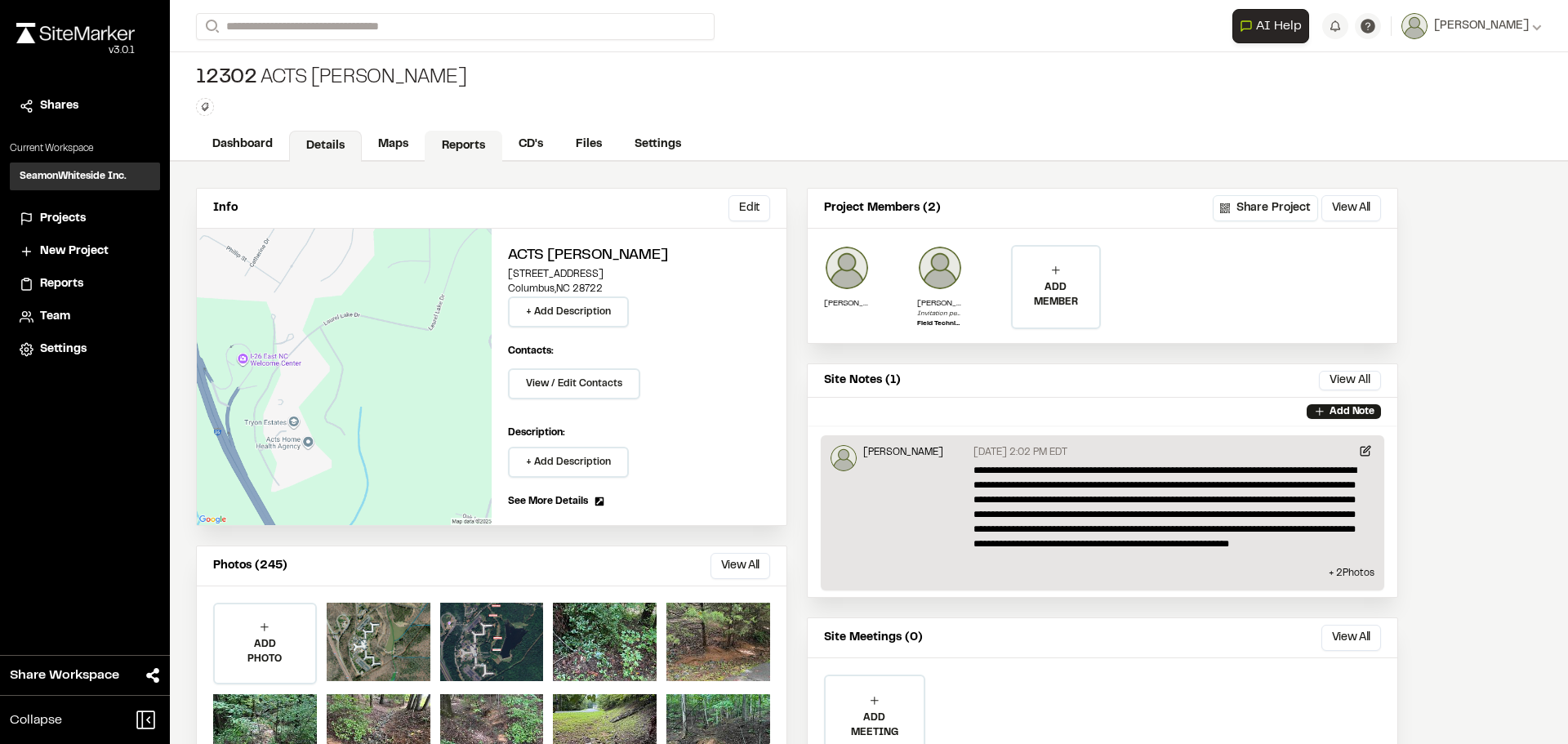
click at [468, 148] on link "Reports" at bounding box center [463, 146] width 78 height 31
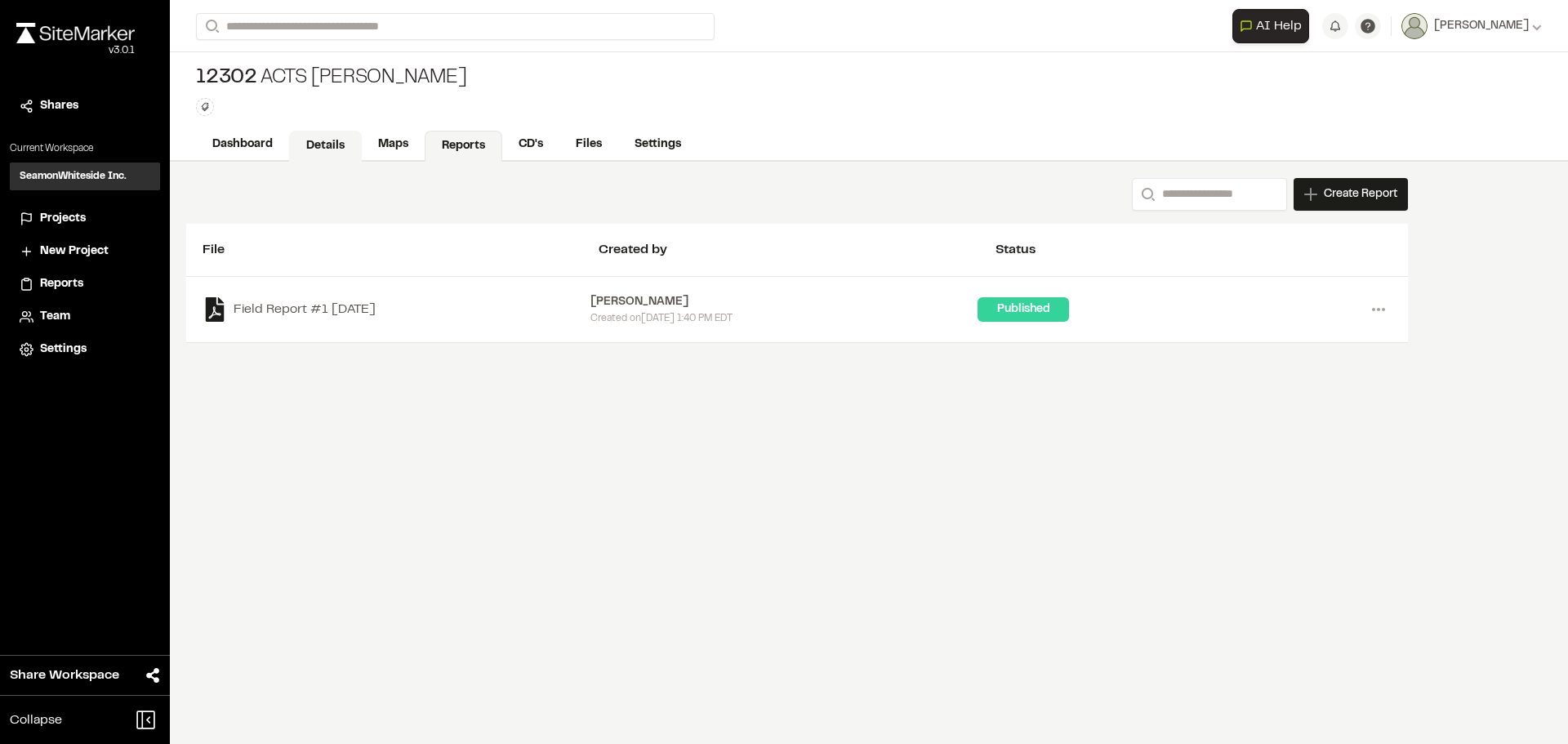
click at [317, 145] on link "Details" at bounding box center [325, 146] width 72 height 31
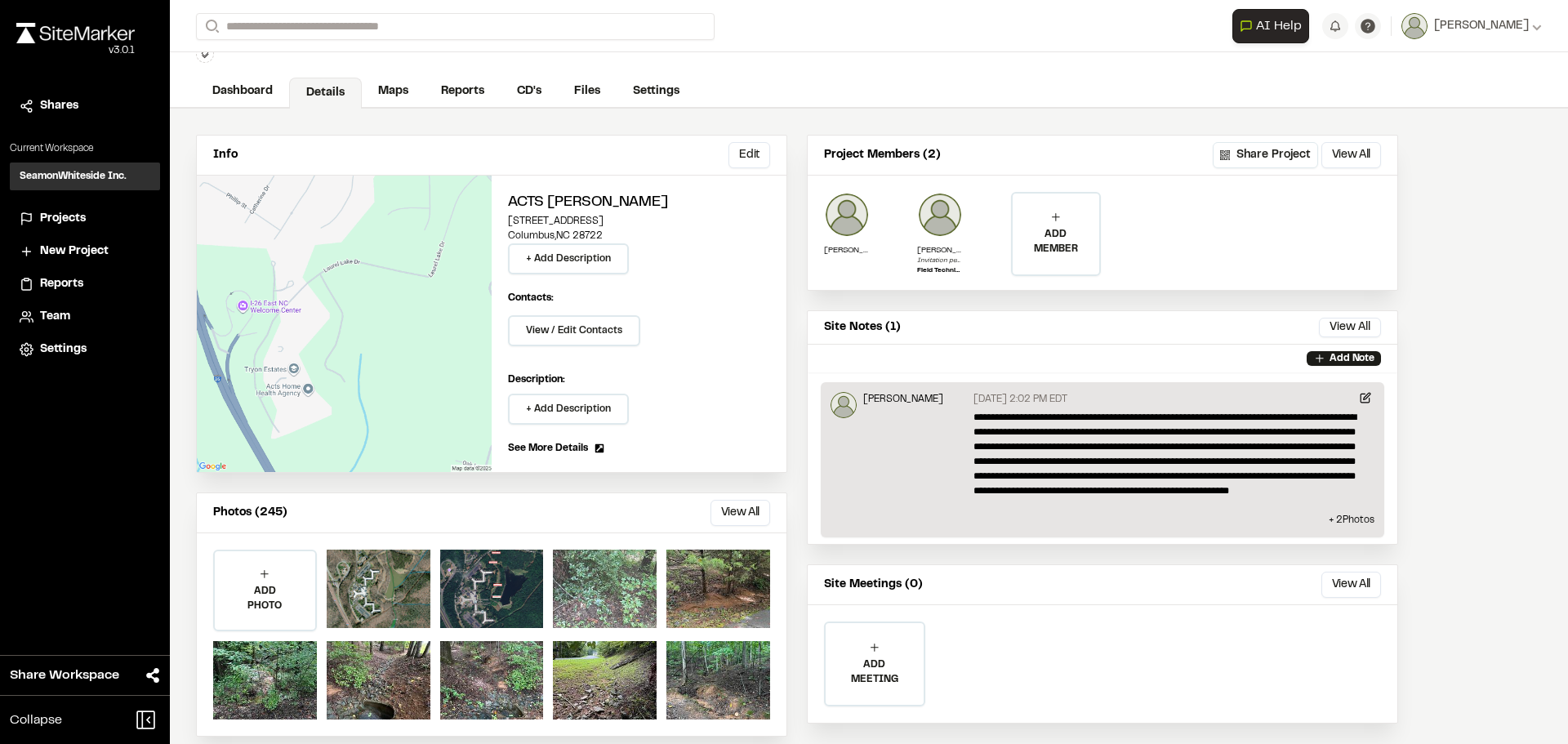
scroll to position [79, 0]
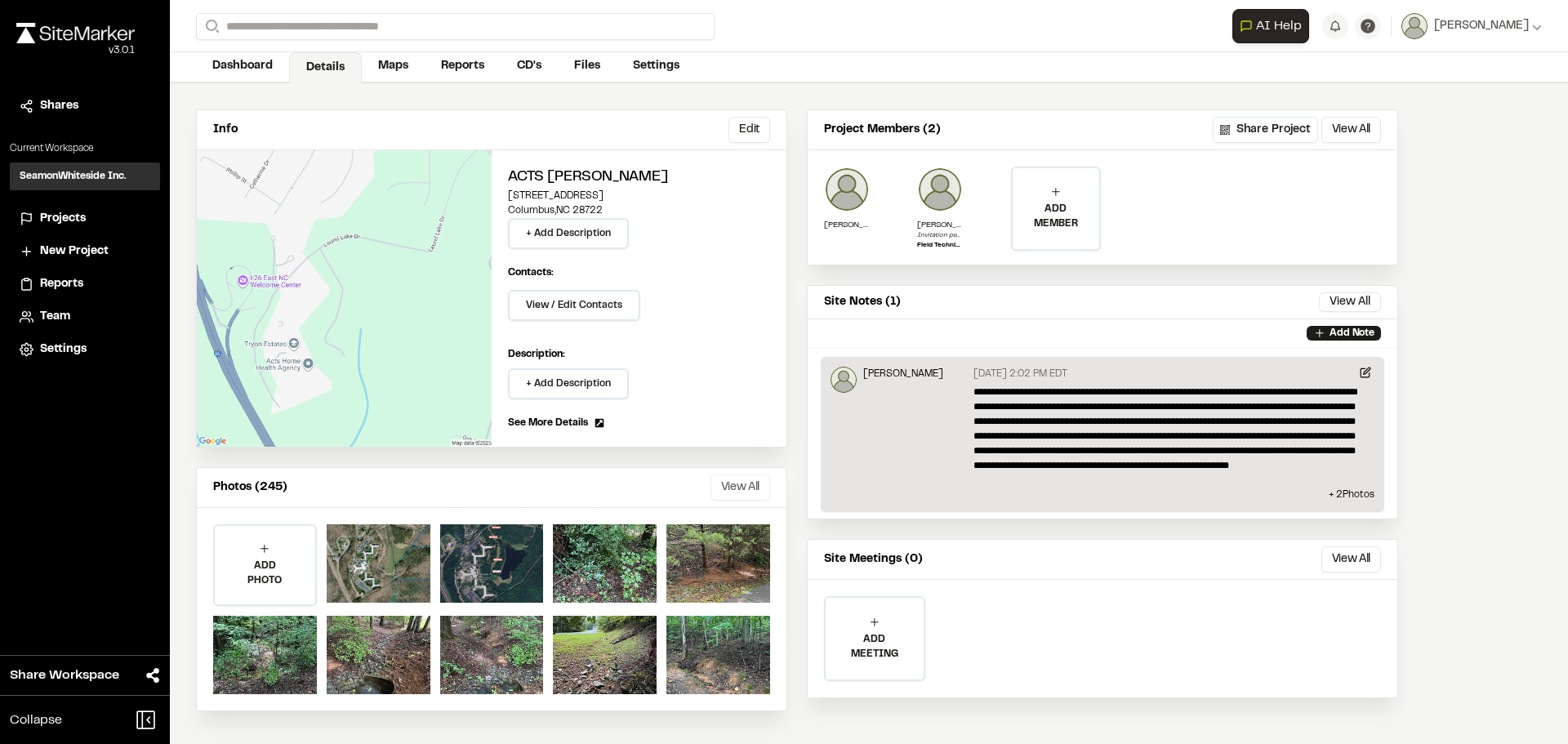
click at [738, 493] on button "View All" at bounding box center [740, 487] width 60 height 26
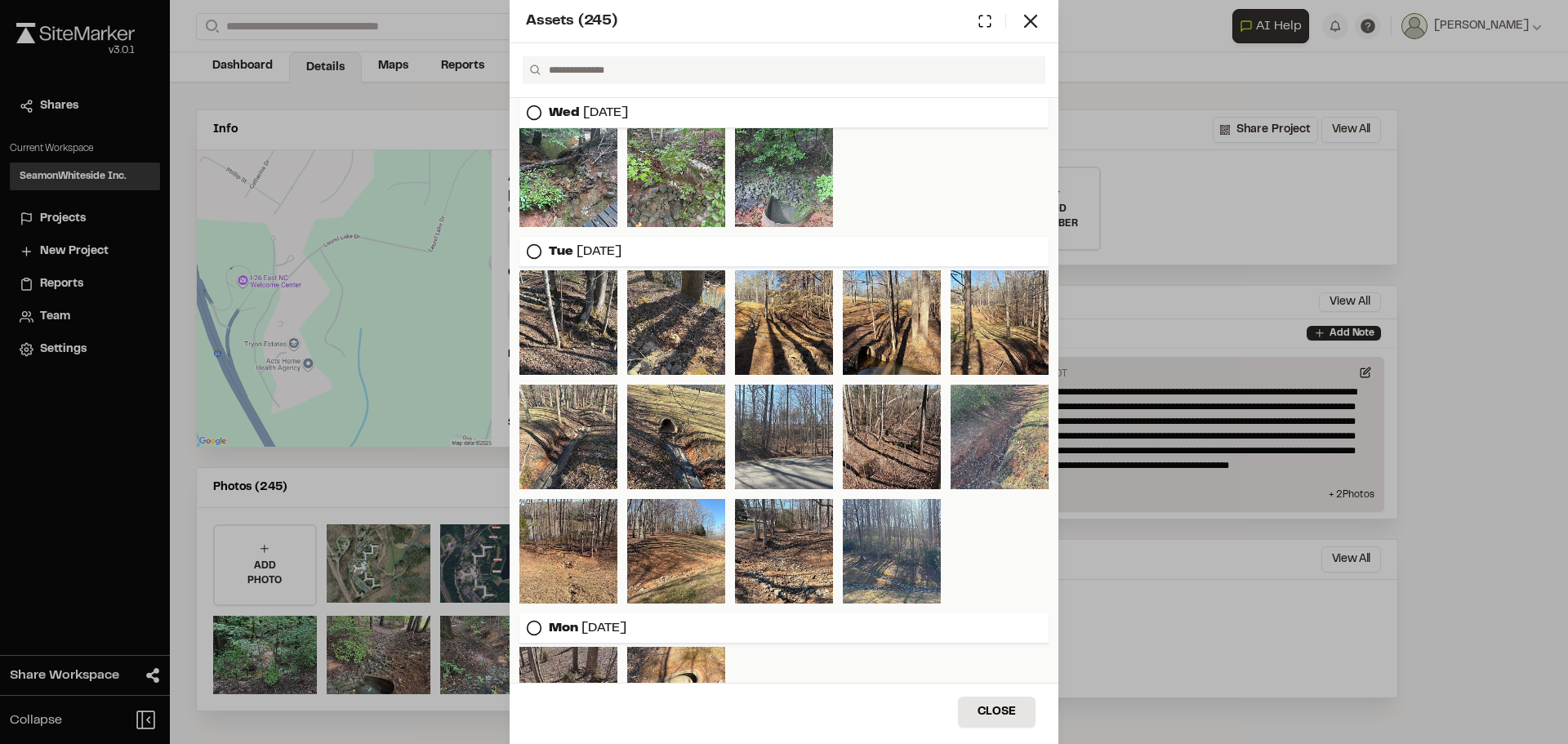
scroll to position [1410, 0]
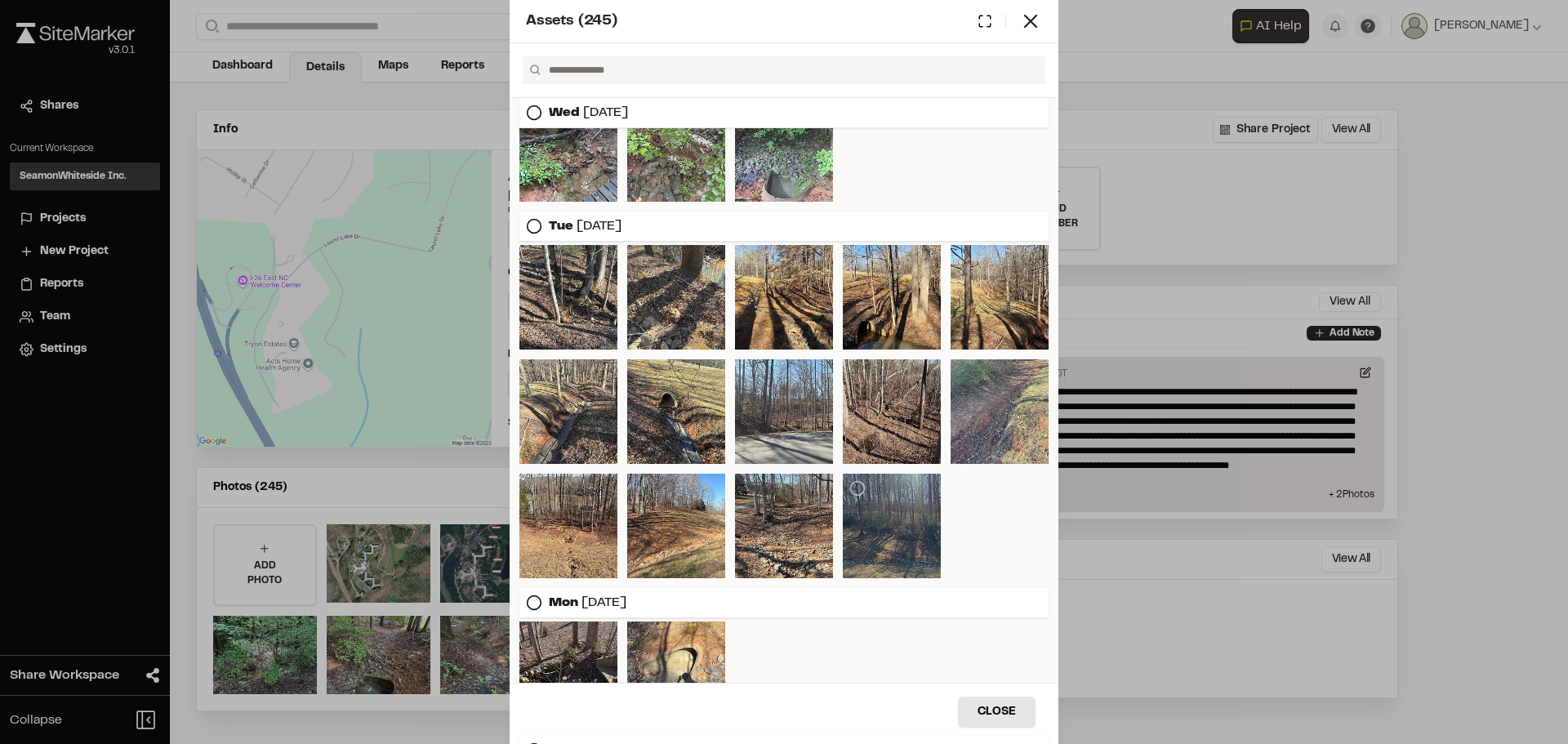
click at [889, 545] on div at bounding box center [892, 526] width 98 height 105
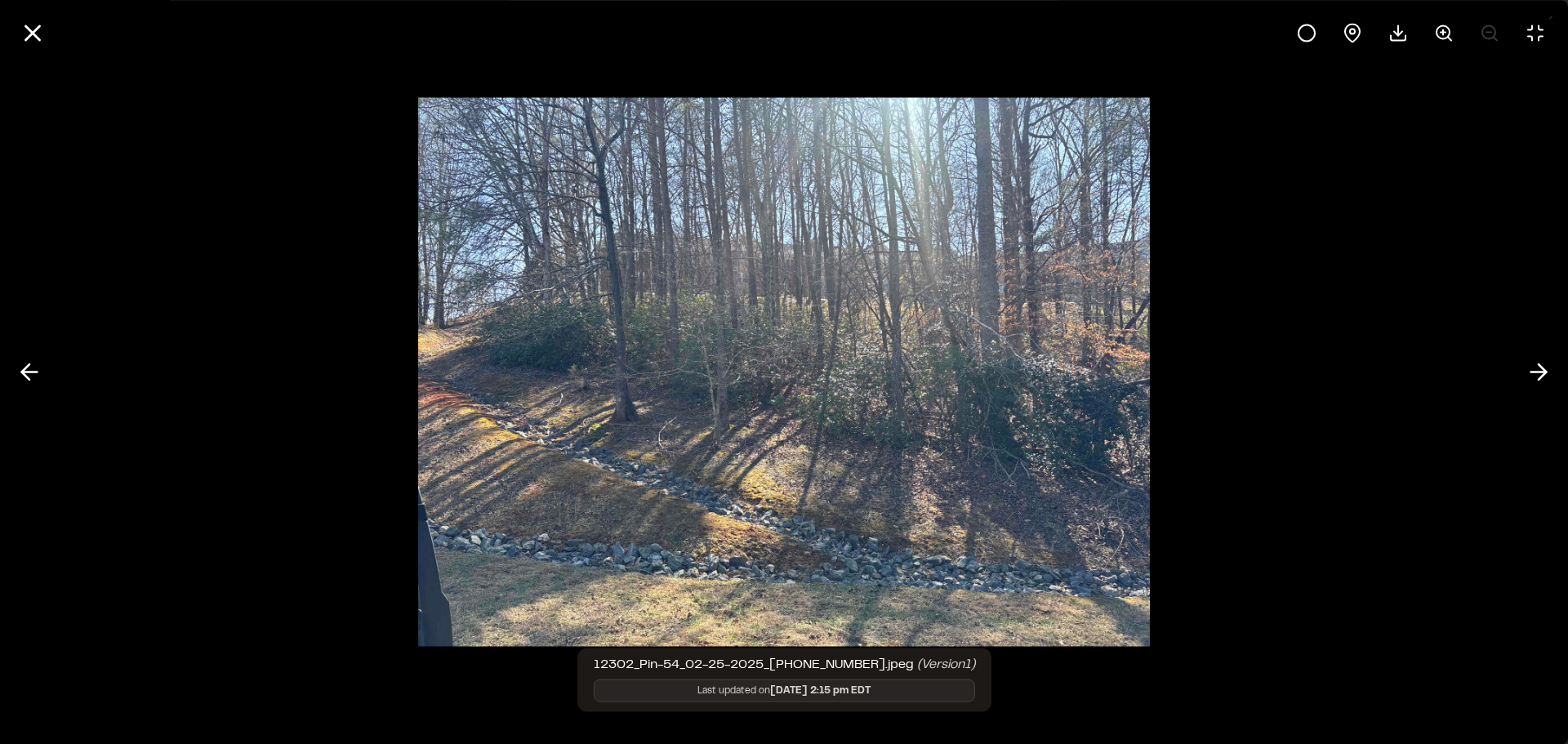
click at [335, 319] on div at bounding box center [784, 372] width 1568 height 744
click at [35, 33] on icon at bounding box center [32, 32] width 28 height 28
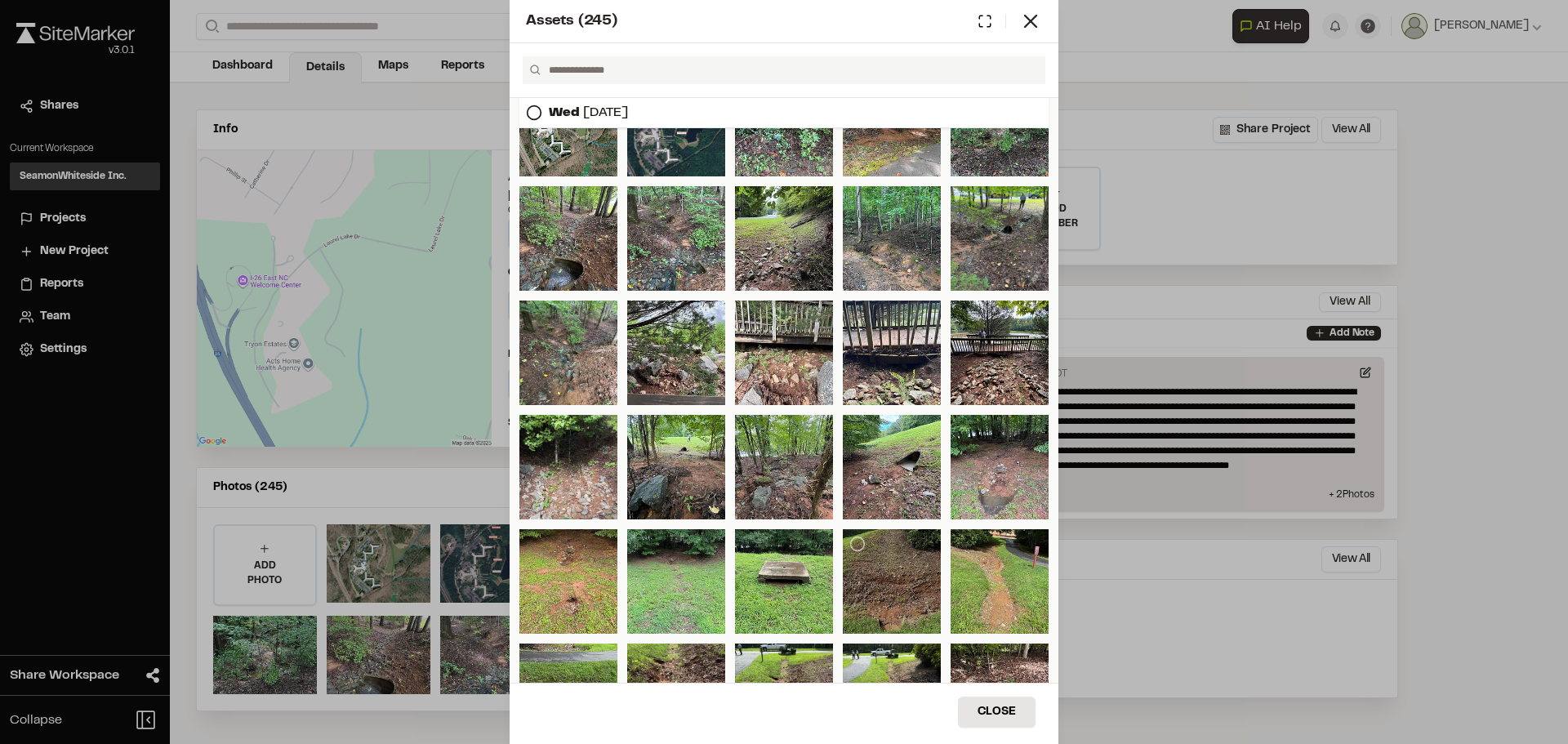
scroll to position [0, 0]
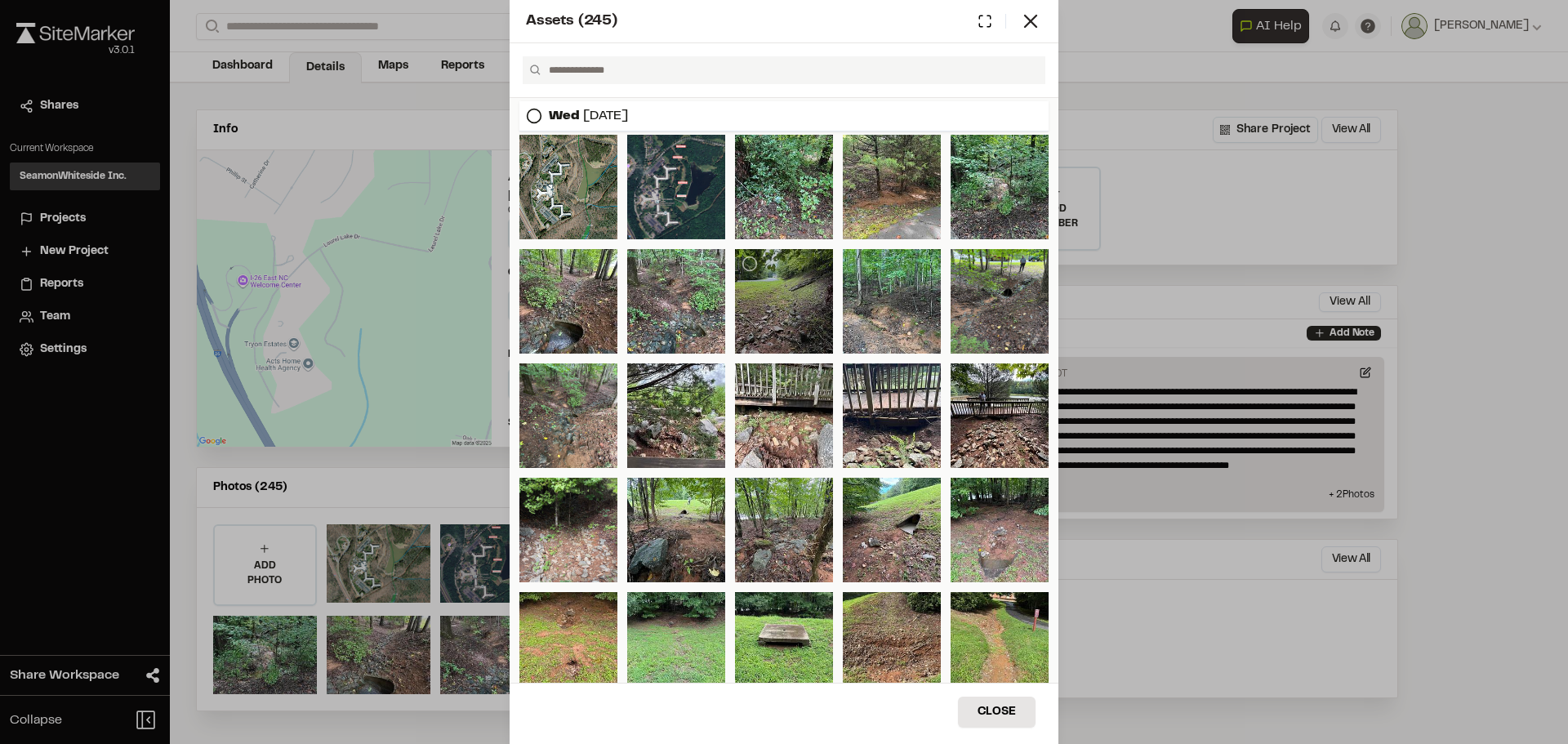
click at [780, 294] on div at bounding box center [784, 301] width 98 height 105
